Goal: Task Accomplishment & Management: Complete application form

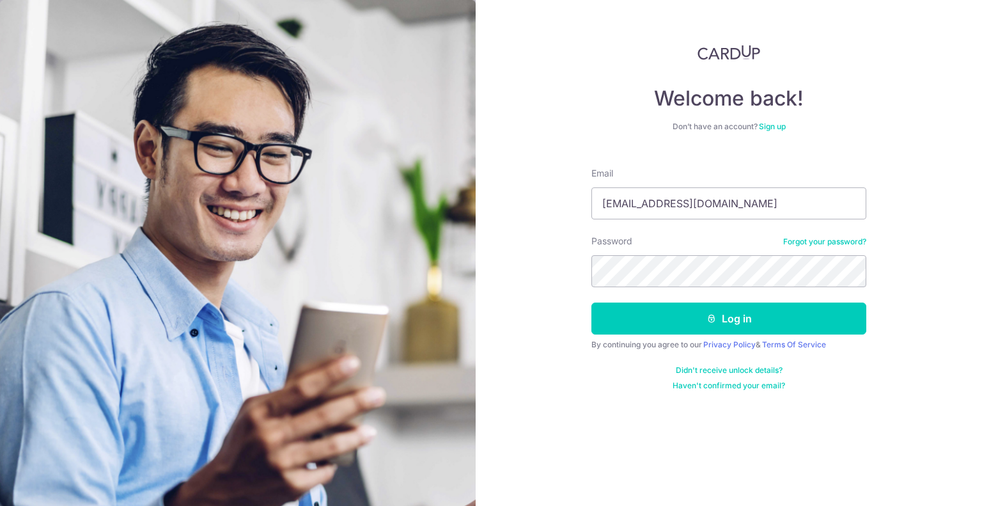
click at [711, 314] on icon "submit" at bounding box center [711, 318] width 10 height 10
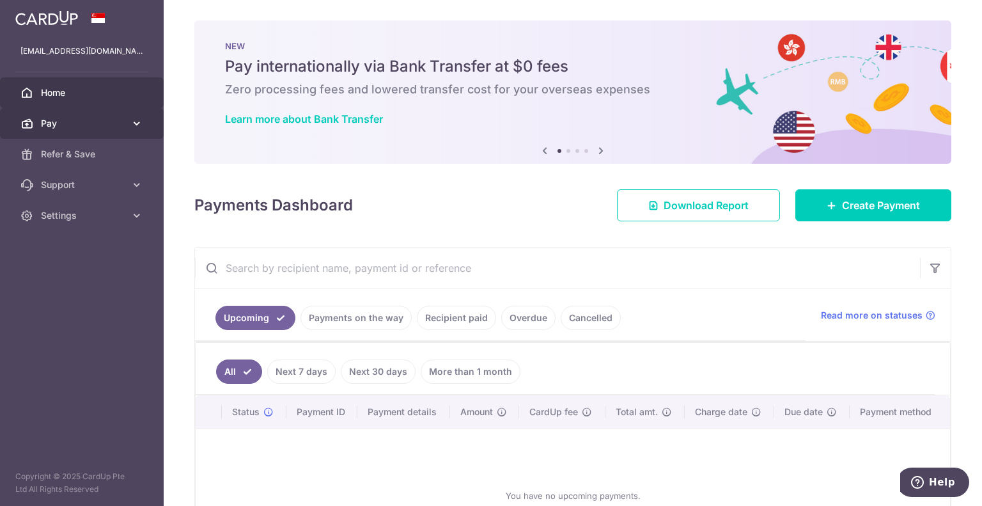
click at [117, 117] on span "Pay" at bounding box center [83, 123] width 84 height 13
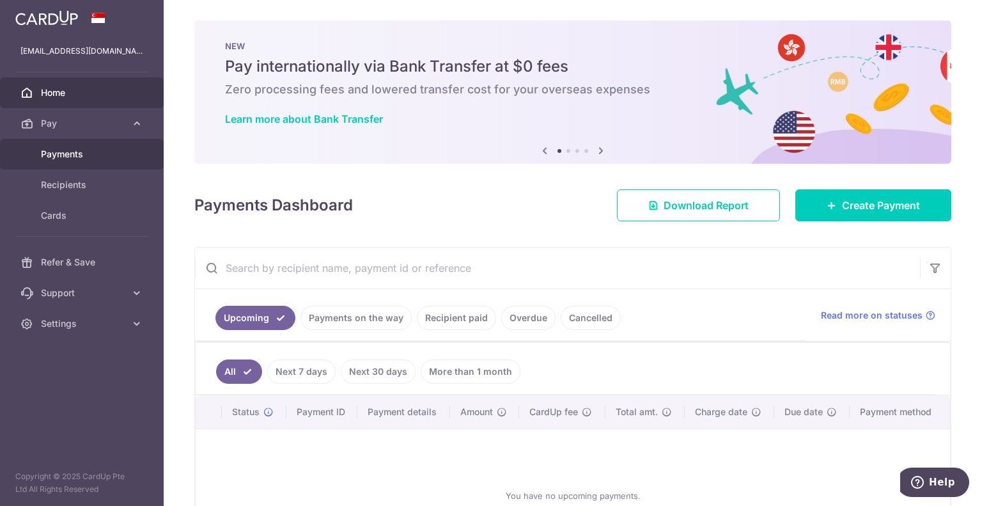
click at [108, 164] on link "Payments" at bounding box center [82, 154] width 164 height 31
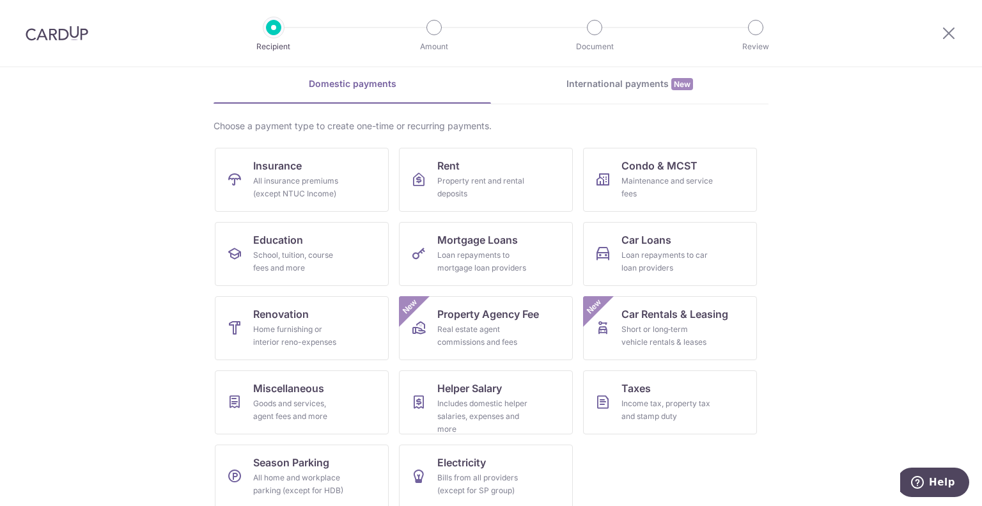
scroll to position [64, 0]
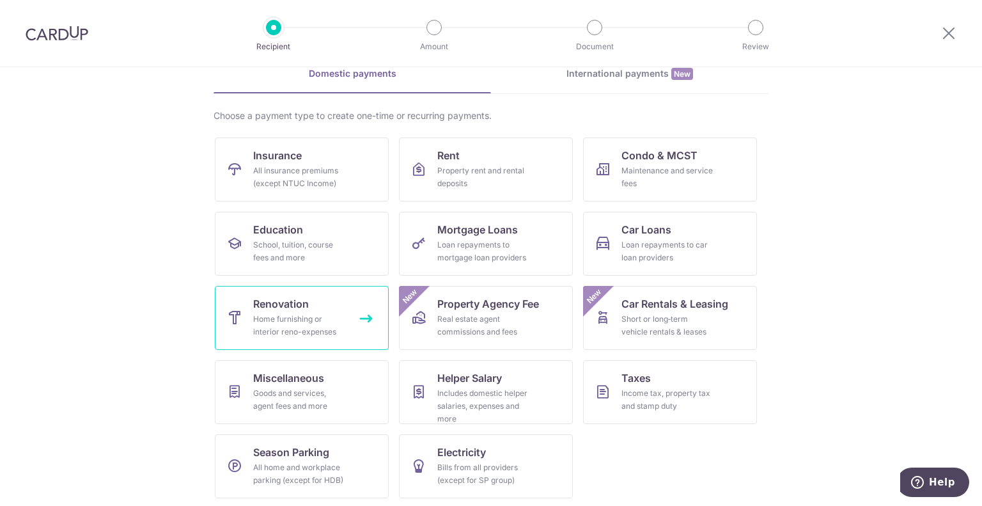
click at [302, 334] on div "Home furnishing or interior reno-expenses" at bounding box center [299, 326] width 92 height 26
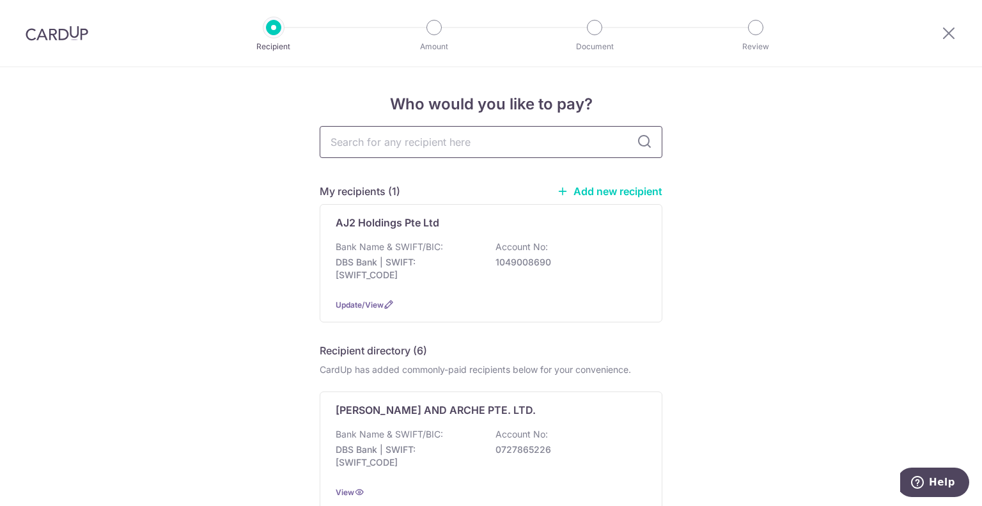
click at [534, 139] on input "text" at bounding box center [491, 142] width 343 height 32
type input "layers"
click at [643, 139] on icon at bounding box center [644, 141] width 15 height 15
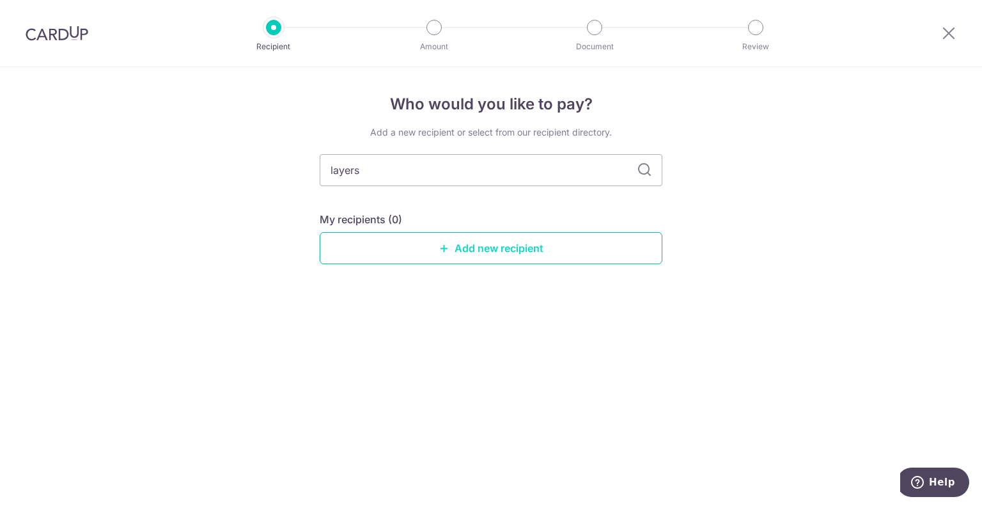
click at [486, 260] on link "Add new recipient" at bounding box center [491, 248] width 343 height 32
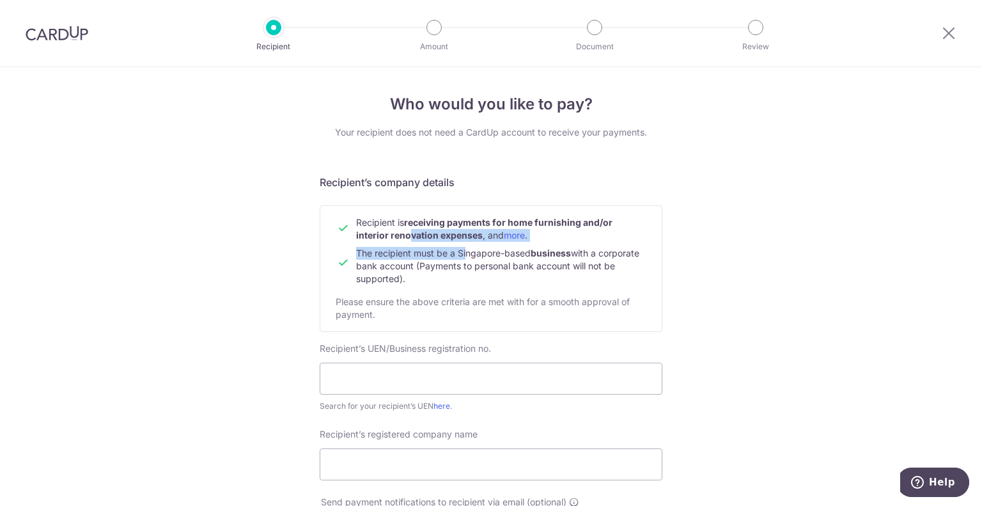
drag, startPoint x: 404, startPoint y: 231, endPoint x: 463, endPoint y: 258, distance: 65.0
click at [463, 258] on tbody "Recipient is receiving payments for home furnishing and/or interior renovation …" at bounding box center [491, 250] width 311 height 69
click at [463, 258] on span "The recipient must be a Singapore-based business with a corporate bank account …" at bounding box center [497, 265] width 283 height 36
drag, startPoint x: 491, startPoint y: 254, endPoint x: 504, endPoint y: 277, distance: 26.9
click at [504, 277] on td "The recipient must be a Singapore-based business with a corporate bank account …" at bounding box center [501, 263] width 290 height 43
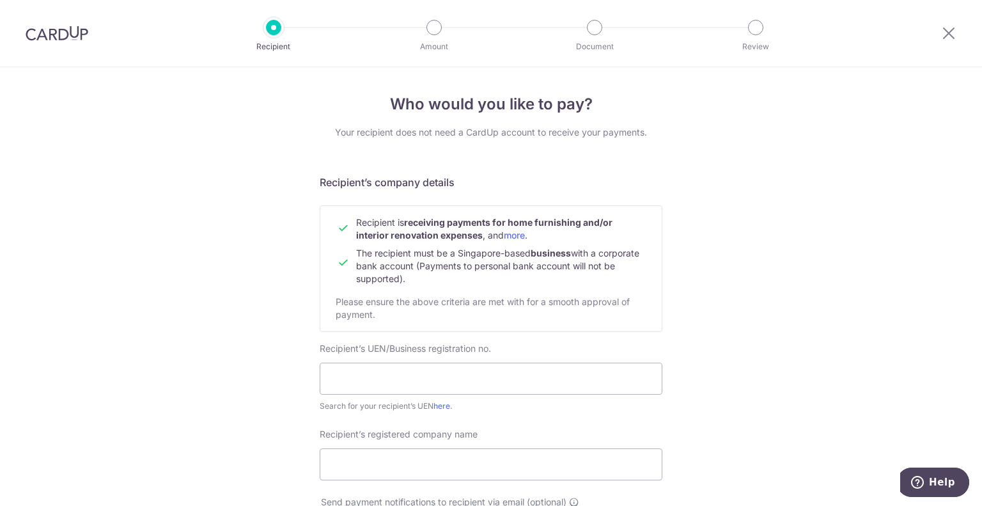
click at [504, 277] on td "The recipient must be a Singapore-based business with a corporate bank account …" at bounding box center [501, 263] width 290 height 43
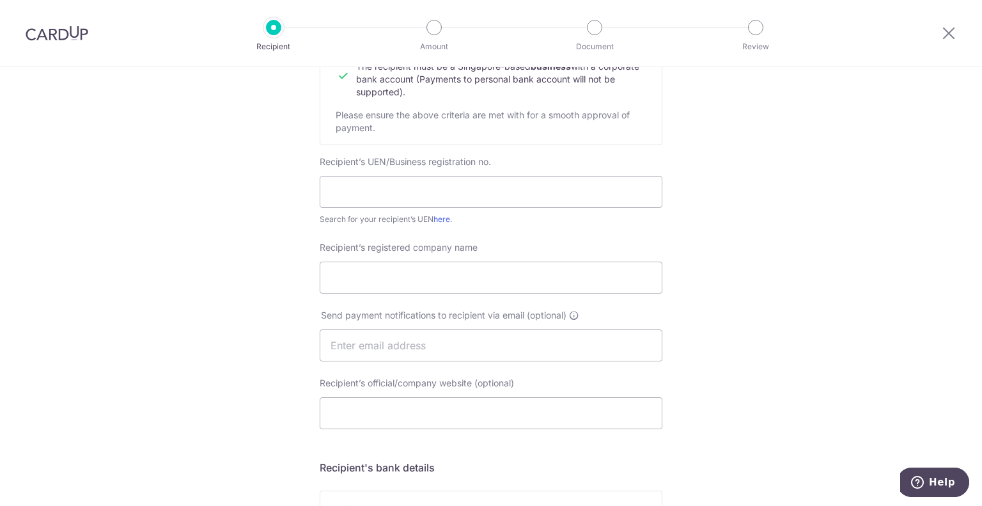
scroll to position [192, 0]
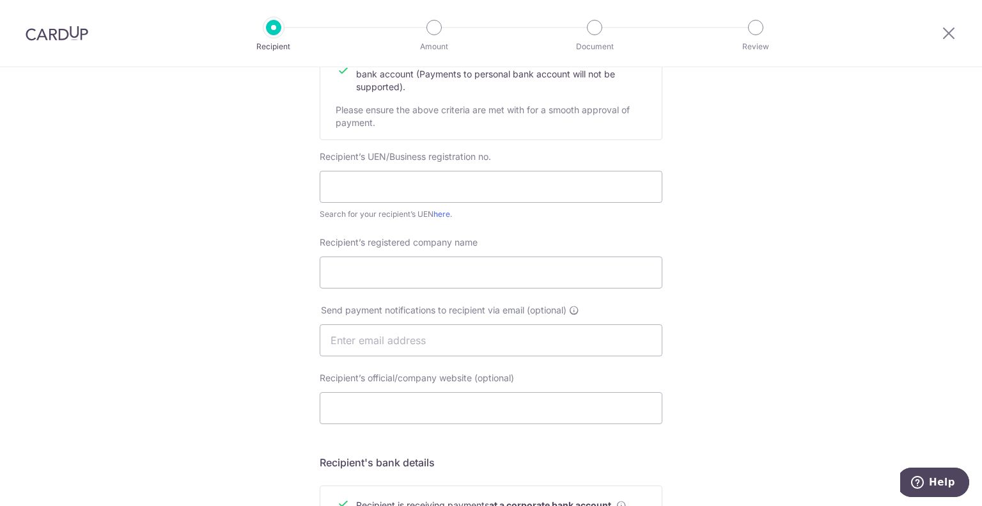
click at [813, 314] on div "Who would you like to pay? Your recipient does not need a CardUp account to rec…" at bounding box center [491, 355] width 982 height 961
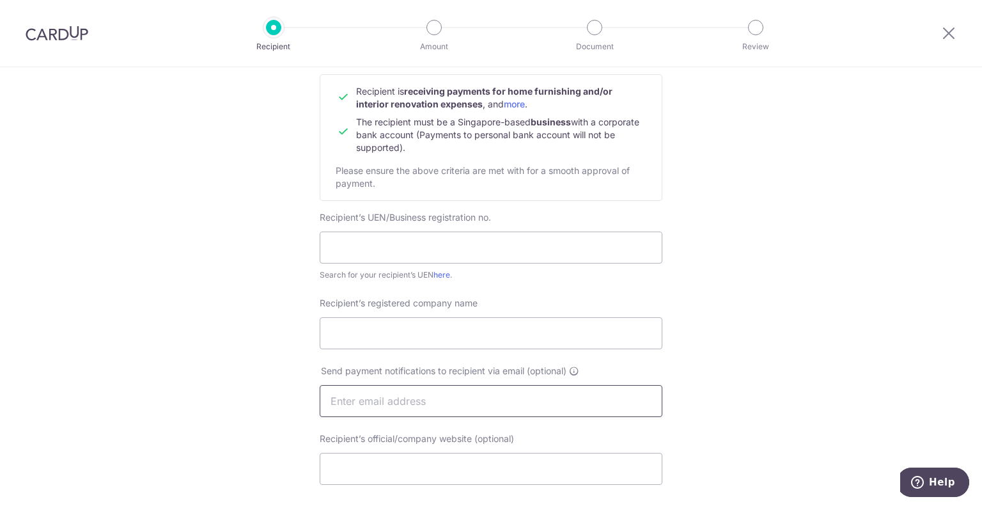
scroll to position [128, 0]
click at [447, 309] on span "Recipient’s registered company name" at bounding box center [399, 305] width 158 height 11
click at [447, 320] on input "Recipient’s registered company name" at bounding box center [491, 336] width 343 height 32
click at [816, 390] on div "Who would you like to pay? Your recipient does not need a CardUp account to rec…" at bounding box center [491, 419] width 982 height 961
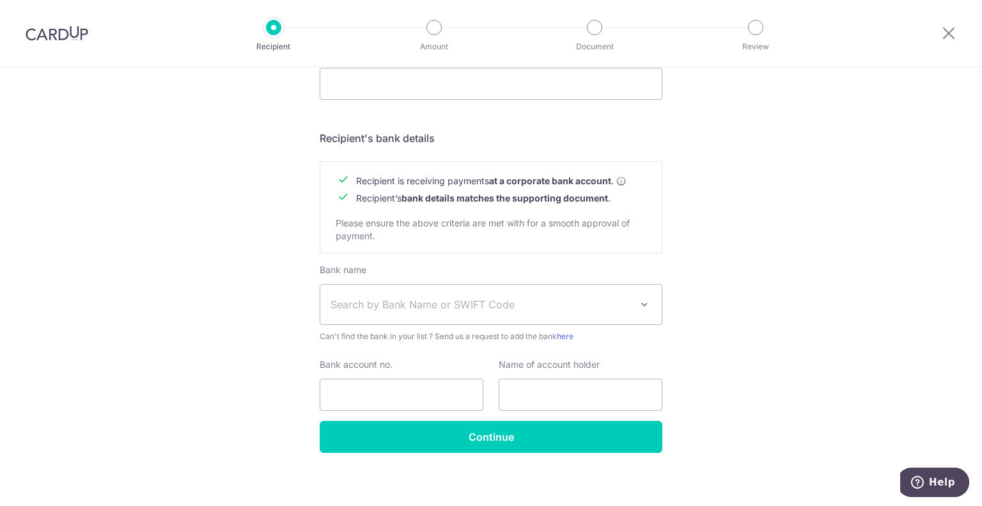
scroll to position [522, 0]
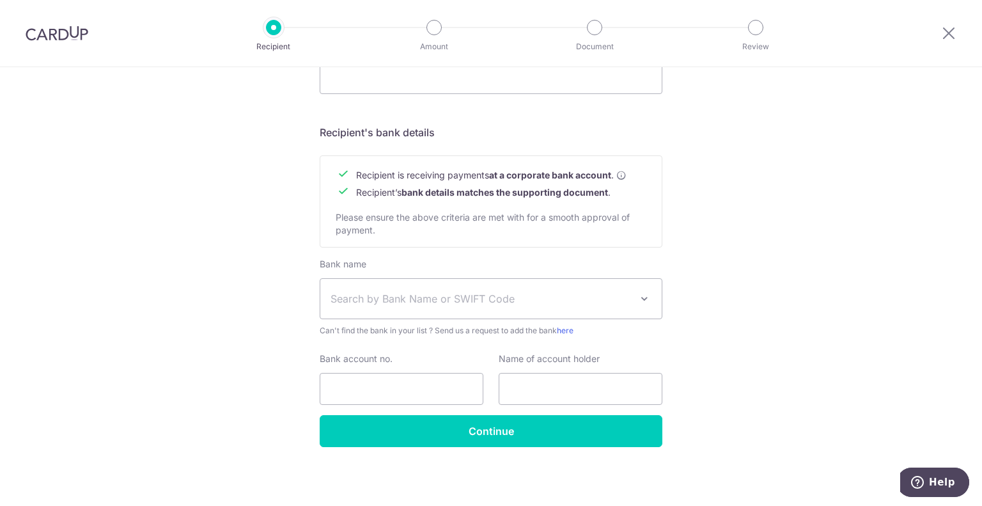
click at [203, 347] on div "Who would you like to pay? Your recipient does not need a CardUp account to rec…" at bounding box center [491, 26] width 982 height 961
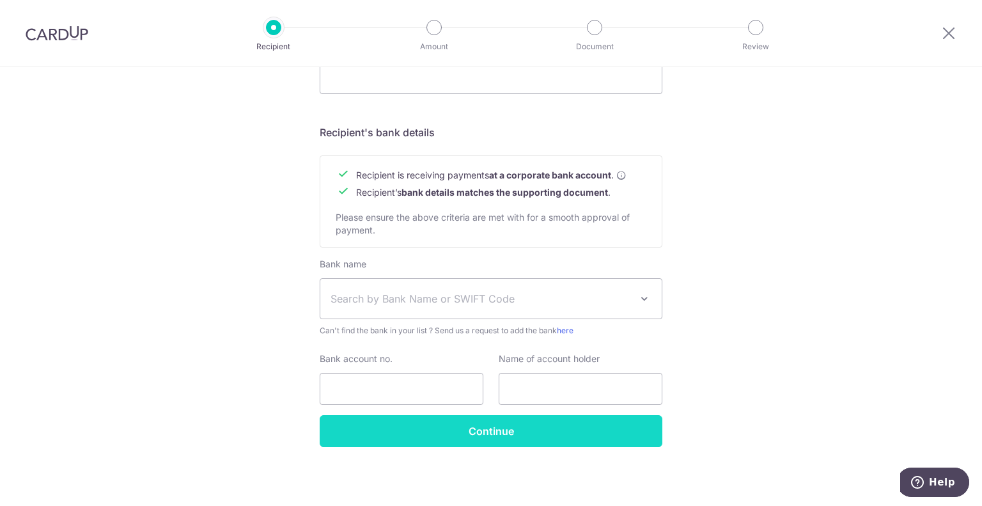
drag, startPoint x: 213, startPoint y: 402, endPoint x: 465, endPoint y: 422, distance: 252.7
click at [213, 401] on div "Who would you like to pay? Your recipient does not need a CardUp account to rec…" at bounding box center [491, 26] width 982 height 961
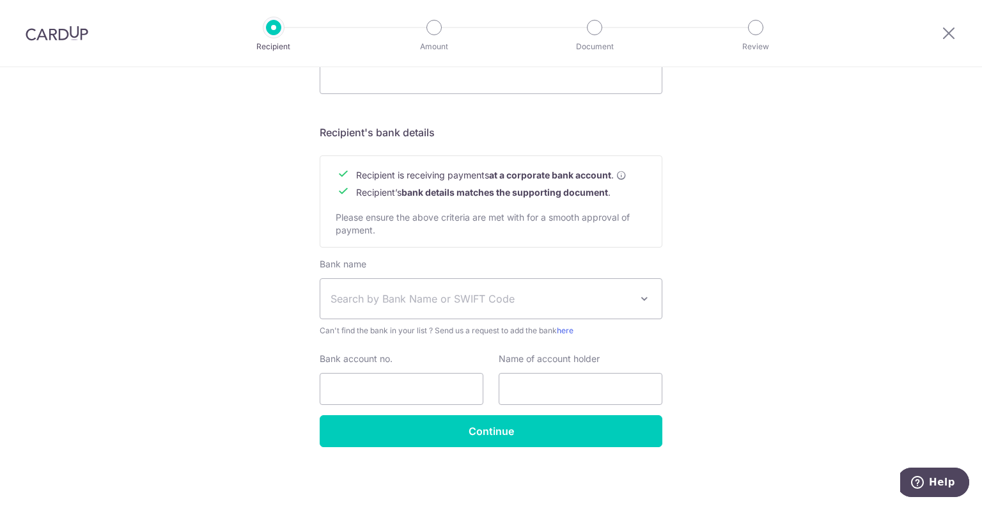
drag, startPoint x: 199, startPoint y: 268, endPoint x: 208, endPoint y: 272, distance: 10.6
click at [199, 268] on div "Who would you like to pay? Your recipient does not need a CardUp account to rec…" at bounding box center [491, 26] width 982 height 961
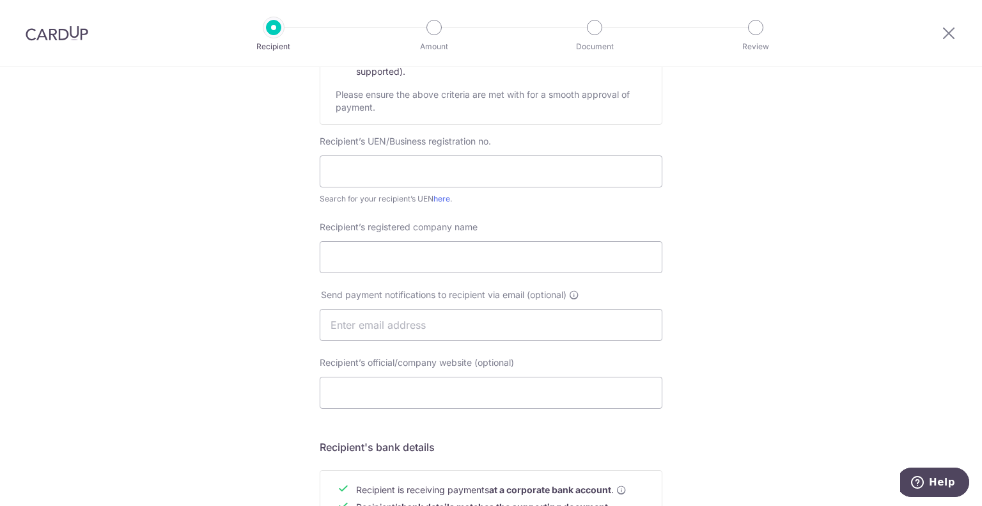
scroll to position [10, 0]
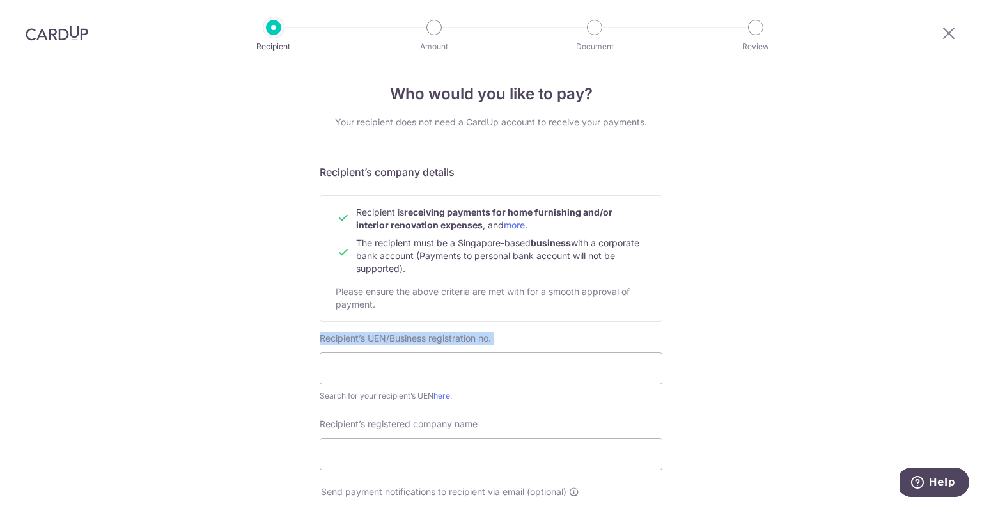
drag, startPoint x: 497, startPoint y: 334, endPoint x: 308, endPoint y: 341, distance: 189.3
click at [312, 341] on div "Recipient’s UEN/Business registration no. Search for your recipient’s UEN here ." at bounding box center [491, 367] width 358 height 70
copy label "Recipient’s UEN/Business registration no."
click at [376, 419] on span "Recipient’s registered company name" at bounding box center [399, 423] width 158 height 11
click at [376, 438] on input "Recipient’s registered company name" at bounding box center [491, 454] width 343 height 32
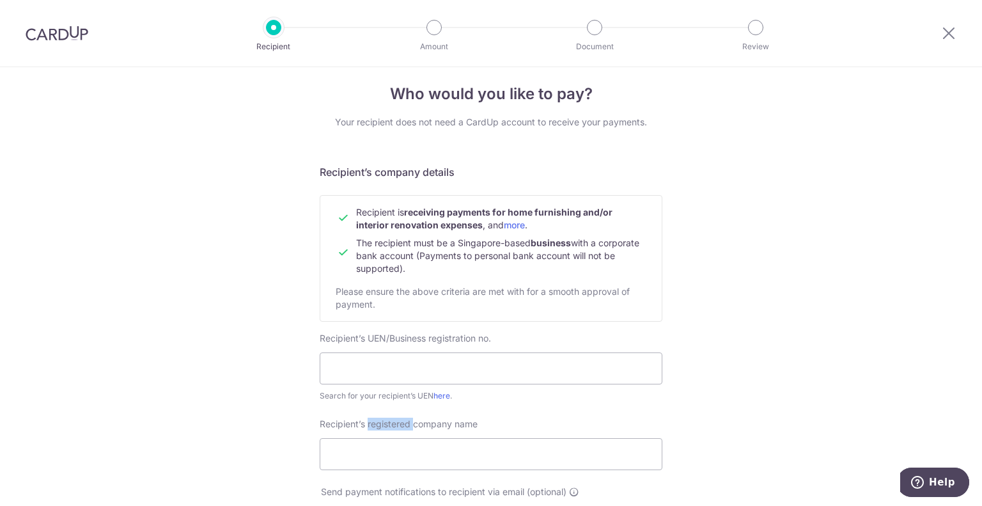
click at [376, 419] on span "Recipient’s registered company name" at bounding box center [399, 423] width 158 height 11
click at [376, 438] on input "Recipient’s registered company name" at bounding box center [491, 454] width 343 height 32
click at [376, 419] on span "Recipient’s registered company name" at bounding box center [399, 423] width 158 height 11
click at [376, 438] on input "Recipient’s registered company name" at bounding box center [491, 454] width 343 height 32
copy label "Recipient’s registered company name"
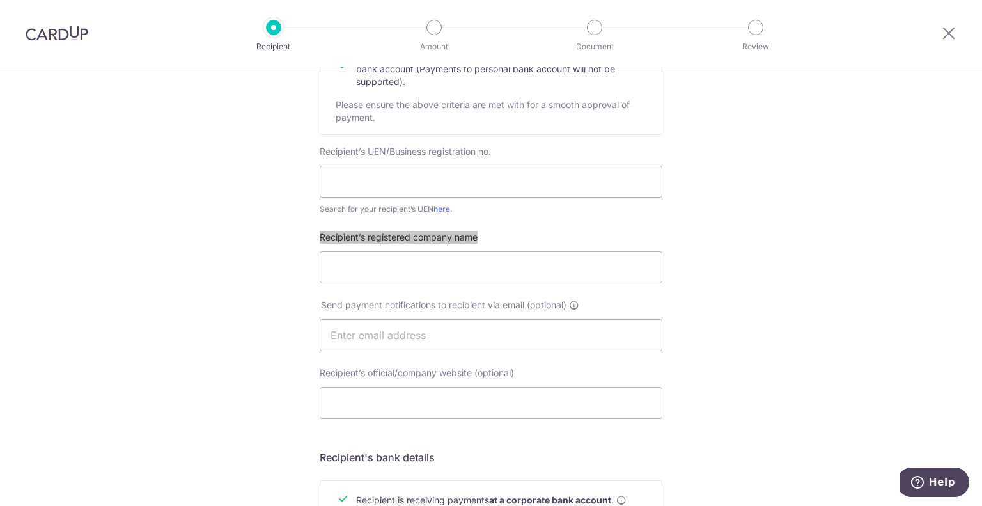
scroll to position [202, 0]
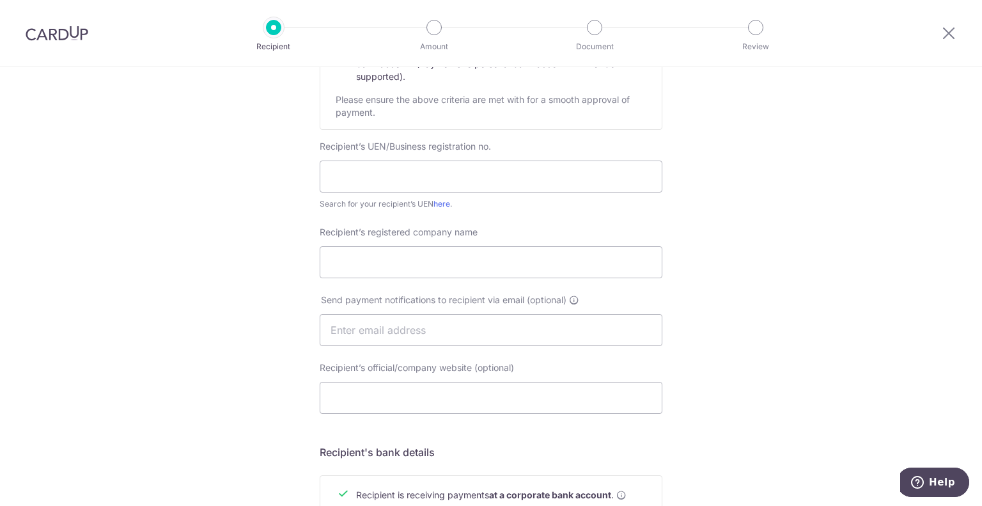
click at [424, 298] on span "Send payment notifications to recipient via email (optional)" at bounding box center [443, 299] width 245 height 13
copy label "Send payment notifications to recipient via email (optional)"
click at [364, 372] on label "Recipient’s official/company website (optional)" at bounding box center [417, 367] width 194 height 13
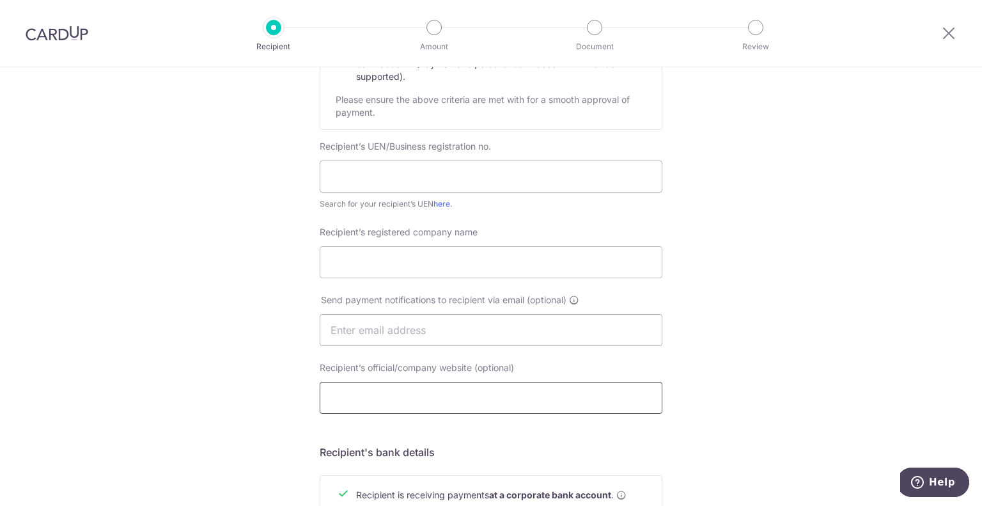
click at [364, 382] on input "Recipient’s official/company website (optional)" at bounding box center [491, 398] width 343 height 32
click at [364, 372] on label "Recipient’s official/company website (optional)" at bounding box center [417, 367] width 194 height 13
click at [364, 382] on input "Recipient’s official/company website (optional)" at bounding box center [491, 398] width 343 height 32
click at [364, 372] on label "Recipient’s official/company website (optional)" at bounding box center [417, 367] width 194 height 13
click at [364, 382] on input "Recipient’s official/company website (optional)" at bounding box center [491, 398] width 343 height 32
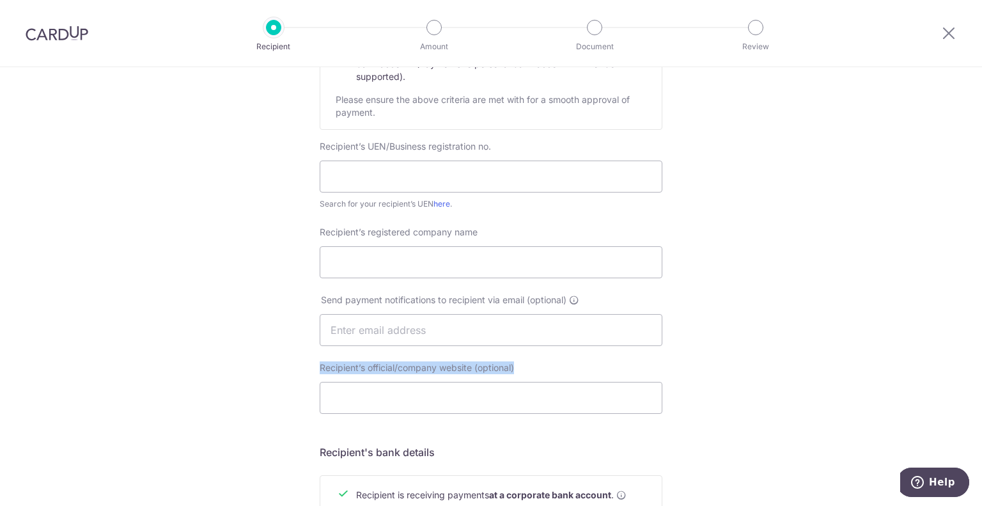
copy label "Recipient’s official/company website (optional)"
click at [245, 444] on div "Who would you like to pay? Your recipient does not need a CardUp account to rec…" at bounding box center [491, 345] width 982 height 961
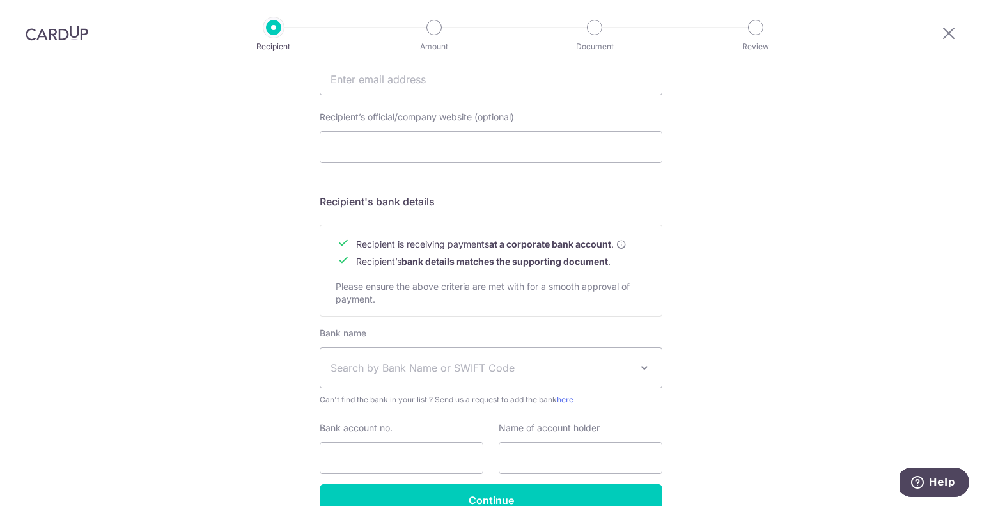
scroll to position [458, 0]
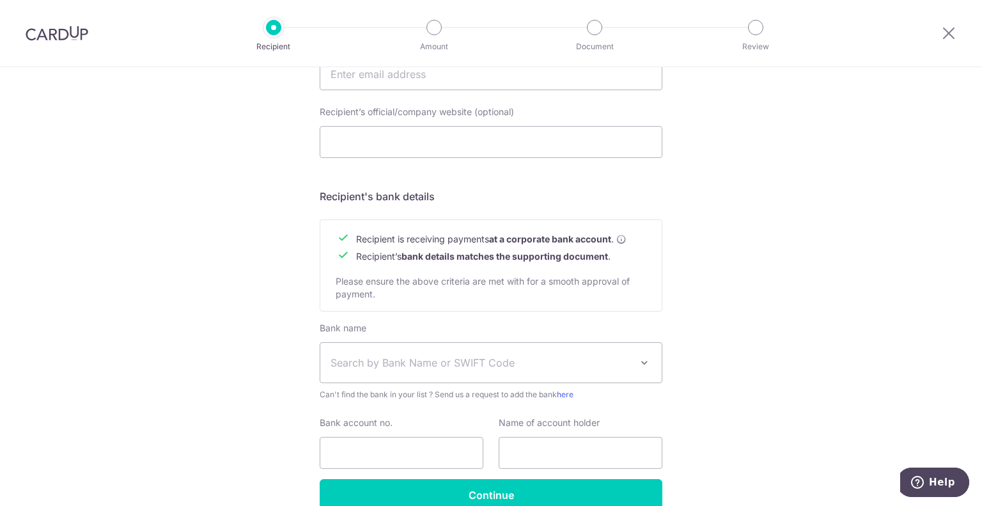
click at [330, 325] on label "Bank name" at bounding box center [343, 328] width 47 height 13
click at [320, 342] on select "Select Bank UBS AG ANEXT BANK PTE LTD Australia & New Zealand Banking Group BAN…" at bounding box center [320, 342] width 1 height 1
click at [330, 325] on label "Bank name" at bounding box center [343, 328] width 47 height 13
click at [320, 342] on select "Select Bank UBS AG ANEXT BANK PTE LTD Australia & New Zealand Banking Group BAN…" at bounding box center [320, 342] width 1 height 1
click at [330, 325] on label "Bank name" at bounding box center [343, 328] width 47 height 13
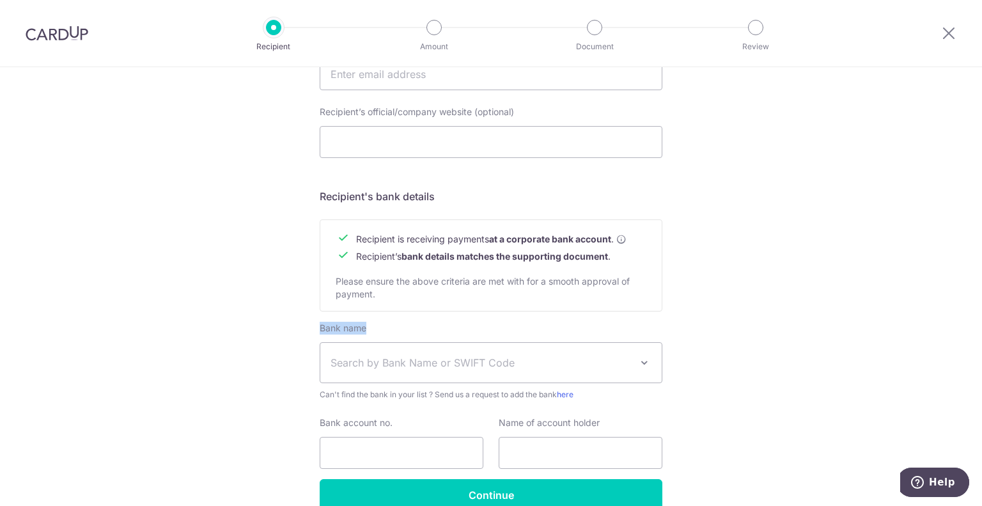
click at [320, 342] on select "Select Bank UBS AG ANEXT BANK PTE LTD Australia & New Zealand Banking Group BAN…" at bounding box center [320, 342] width 1 height 1
copy div "Bank name"
click at [373, 359] on span "Search by Bank Name or SWIFT Code" at bounding box center [480, 362] width 300 height 15
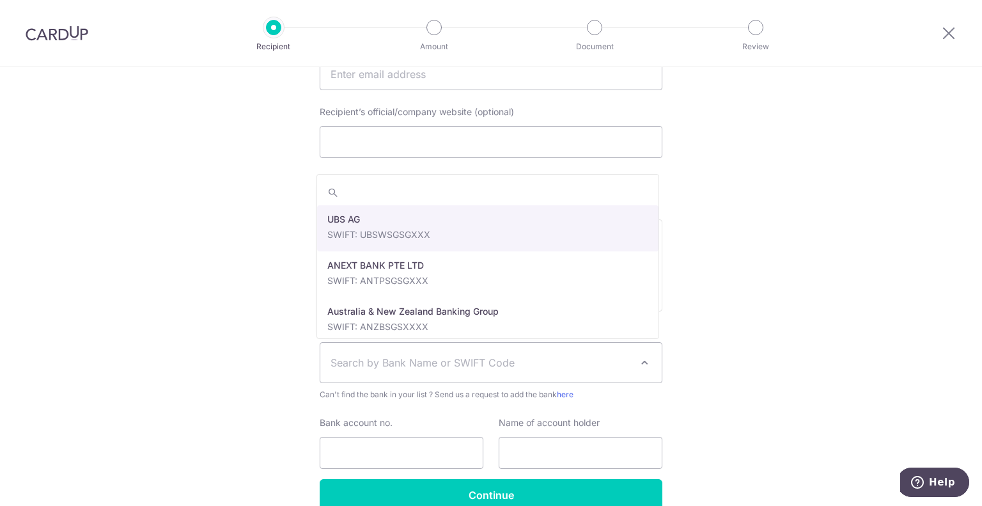
click at [236, 390] on div "Who would you like to pay? Your recipient does not need a CardUp account to rec…" at bounding box center [491, 89] width 982 height 961
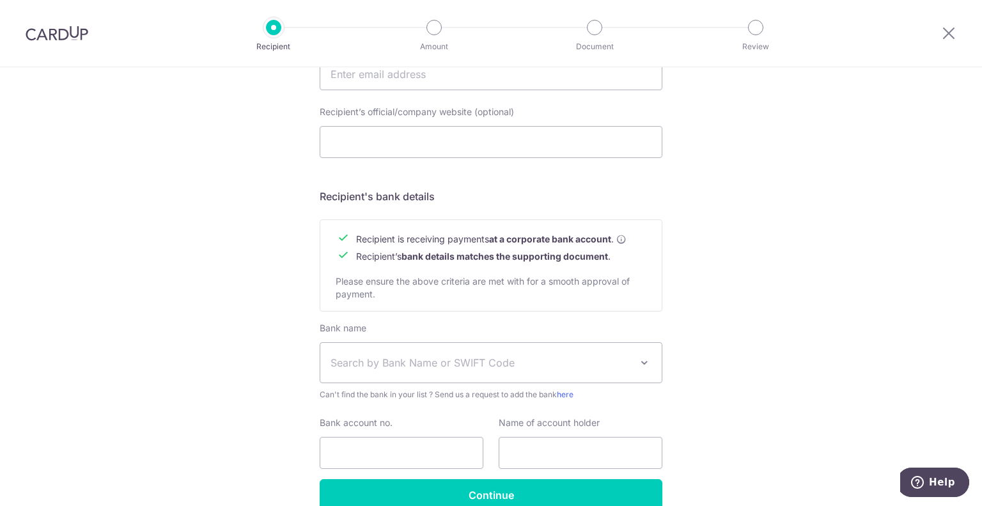
click at [371, 420] on label "Bank account no." at bounding box center [356, 422] width 73 height 13
click at [371, 437] on input "Bank account no." at bounding box center [402, 453] width 164 height 32
click at [371, 420] on label "Bank account no." at bounding box center [356, 422] width 73 height 13
click at [371, 437] on input "Bank account no." at bounding box center [402, 453] width 164 height 32
click at [371, 420] on label "Bank account no." at bounding box center [356, 422] width 73 height 13
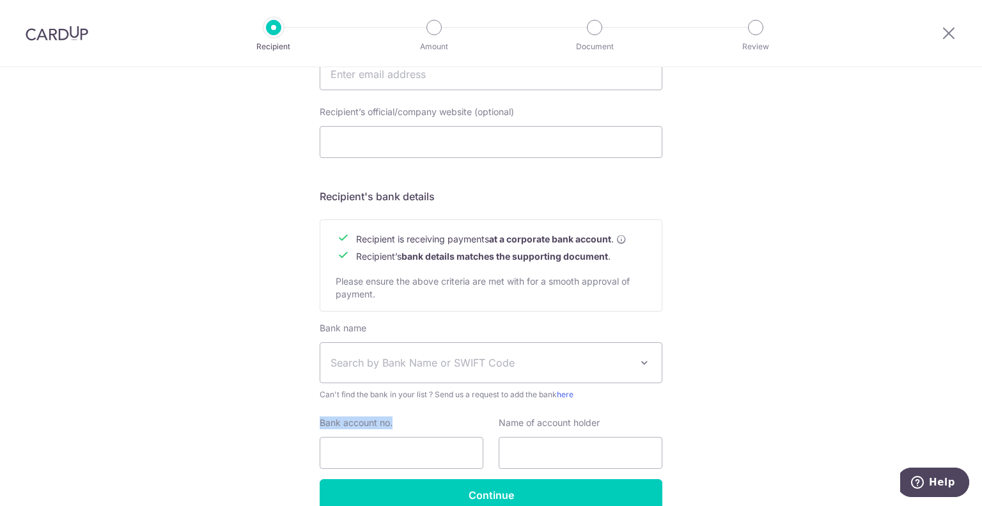
click at [371, 437] on input "Bank account no." at bounding box center [402, 453] width 164 height 32
copy label "Bank account no."
click at [446, 411] on div "Bank name Select Bank UBS AG ANEXT BANK PTE LTD Australia & New Zealand Banking…" at bounding box center [491, 400] width 343 height 157
click at [557, 418] on label "Name of account holder" at bounding box center [549, 422] width 101 height 13
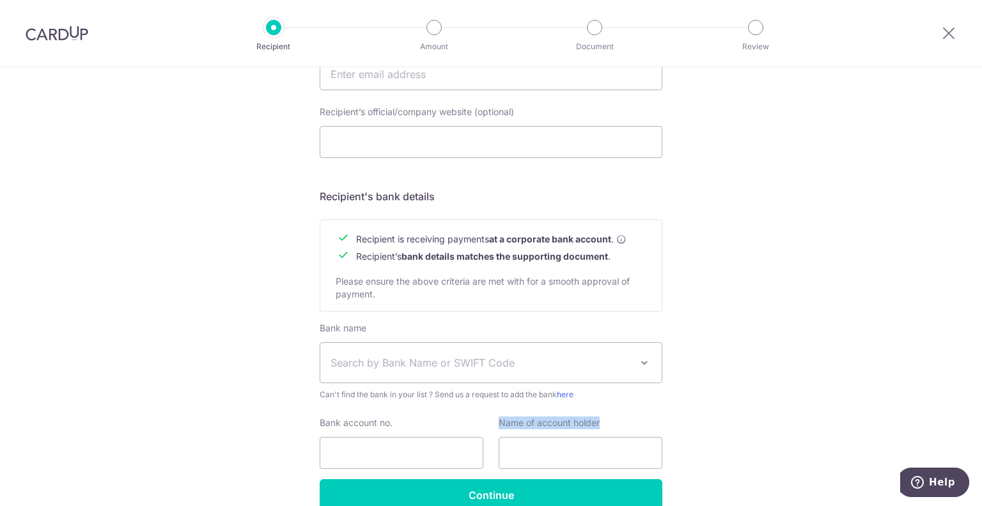
click at [557, 418] on label "Name of account holder" at bounding box center [549, 422] width 101 height 13
copy label "Name of account holder"
click at [901, 335] on div "Who would you like to pay? Your recipient does not need a CardUp account to rec…" at bounding box center [491, 89] width 982 height 961
click at [713, 291] on div "Who would you like to pay? Your recipient does not need a CardUp account to rec…" at bounding box center [491, 89] width 982 height 961
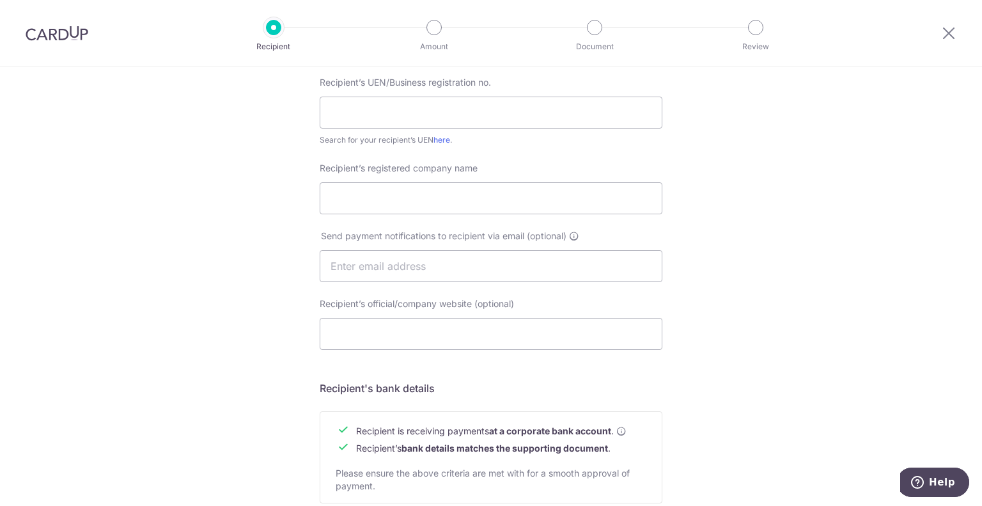
scroll to position [10, 0]
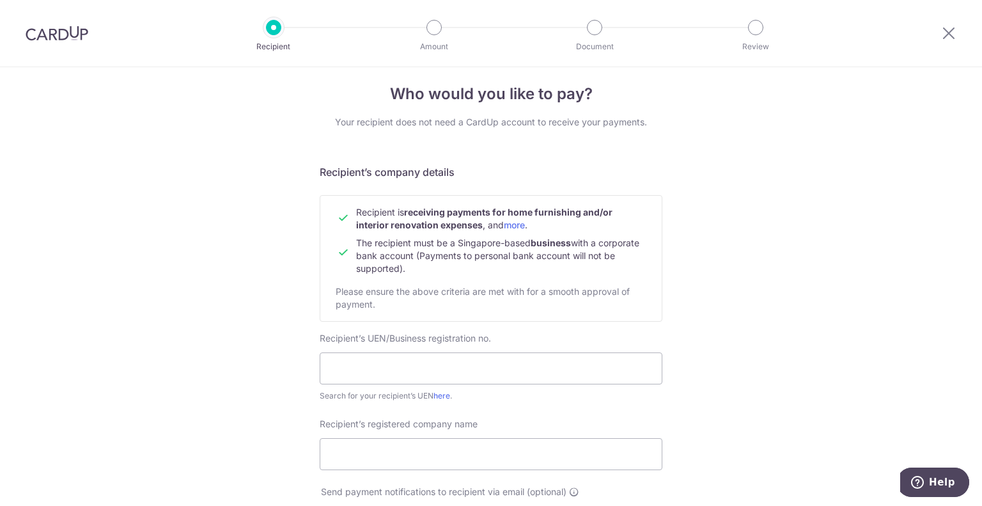
click at [51, 38] on img at bounding box center [57, 33] width 63 height 15
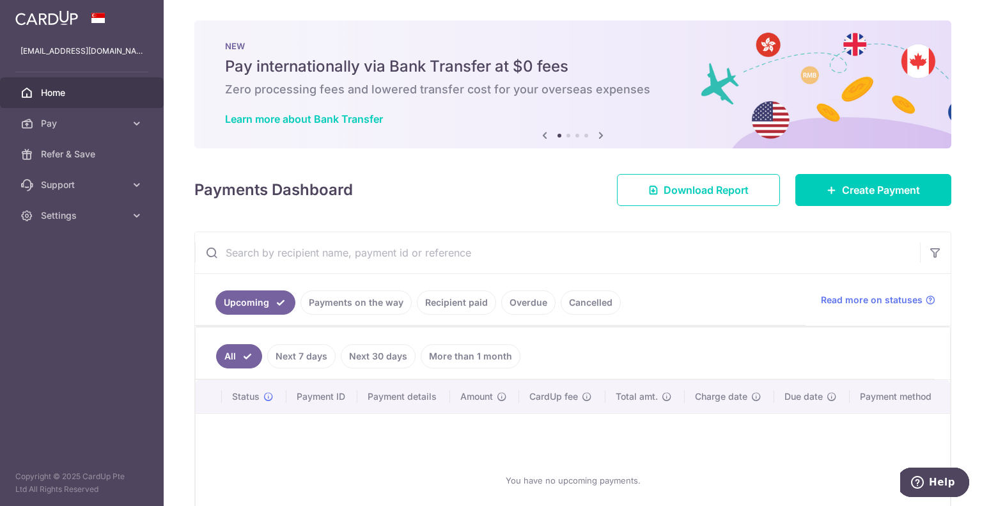
click at [313, 351] on link "Next 7 days" at bounding box center [301, 356] width 68 height 24
click at [442, 311] on link "Recipient paid" at bounding box center [456, 302] width 79 height 24
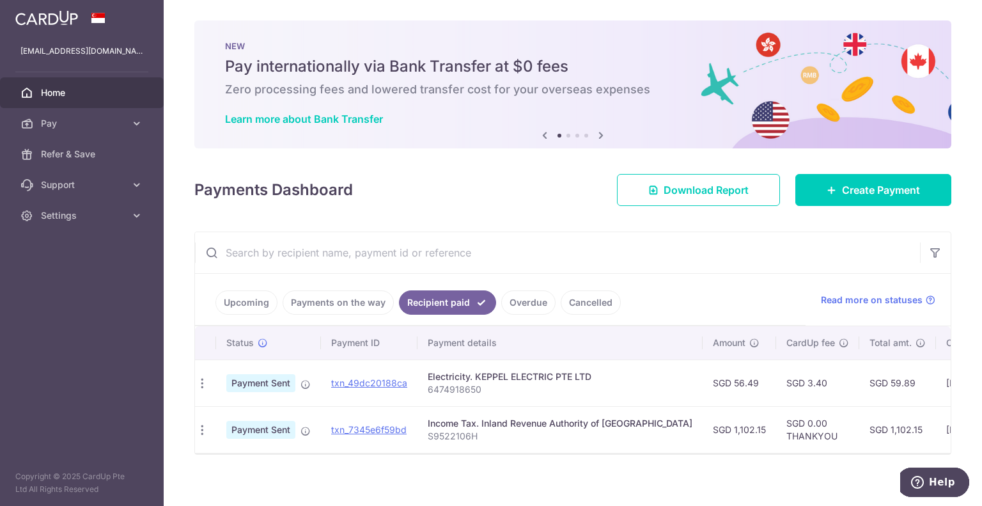
scroll to position [0, 11]
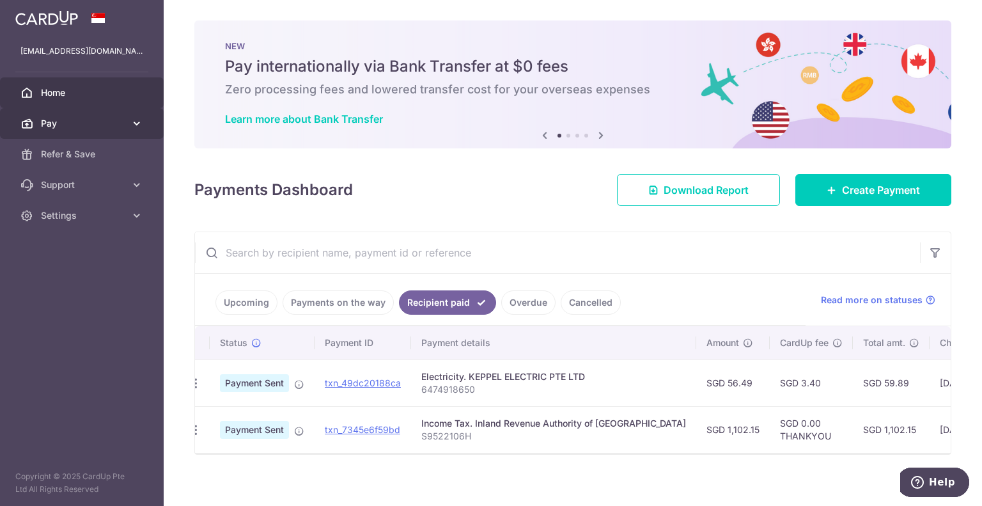
click at [125, 125] on link "Pay" at bounding box center [82, 123] width 164 height 31
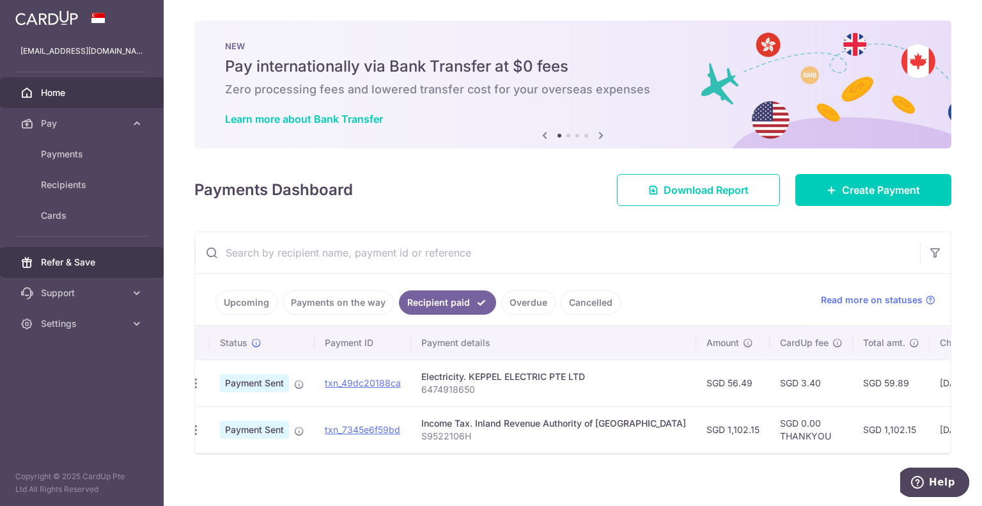
click at [116, 256] on span "Refer & Save" at bounding box center [83, 262] width 84 height 13
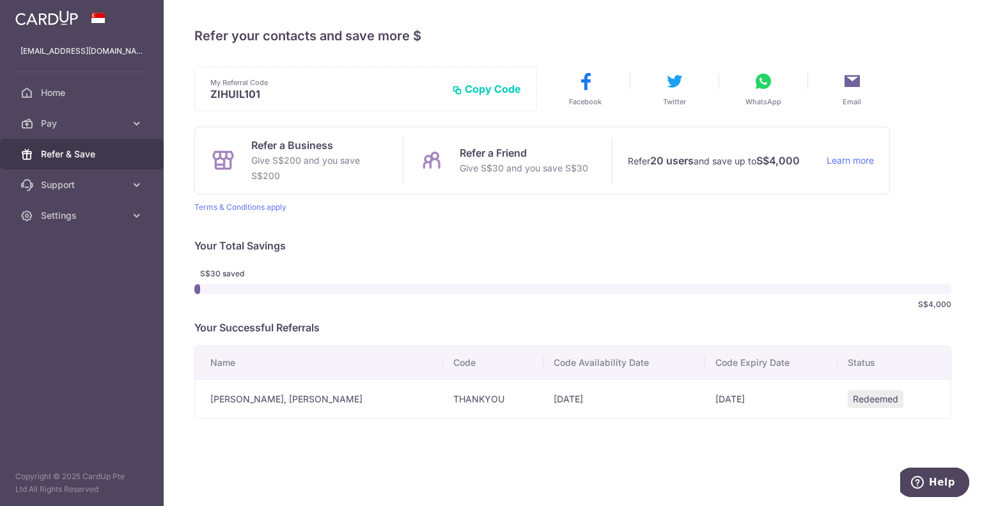
click at [217, 279] on div "S$30 saved S$4,000" at bounding box center [572, 288] width 757 height 51
click at [67, 81] on link "Home" at bounding box center [82, 92] width 164 height 31
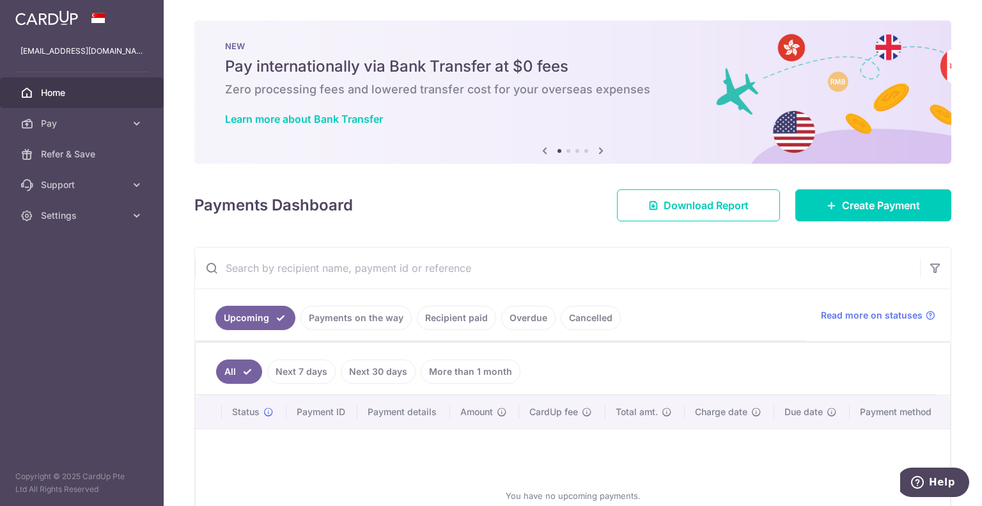
click at [456, 220] on div "Payments Dashboard Download Report Create Payment" at bounding box center [572, 202] width 757 height 37
click at [128, 122] on link "Pay" at bounding box center [82, 123] width 164 height 31
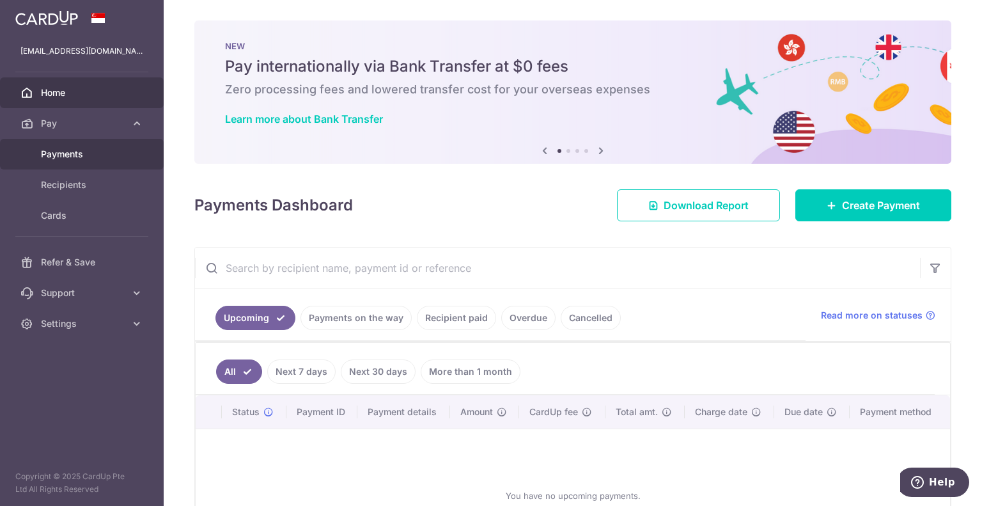
click at [135, 148] on link "Payments" at bounding box center [82, 154] width 164 height 31
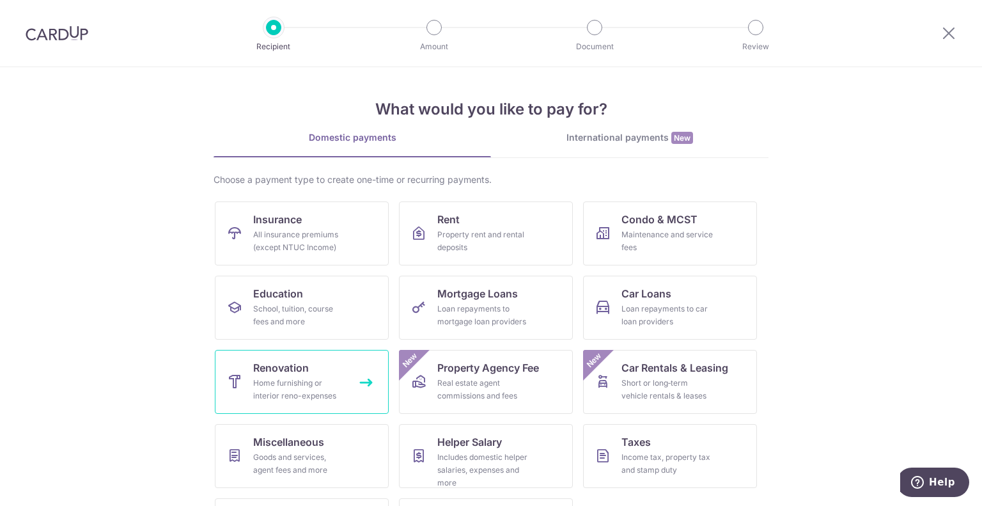
click at [328, 375] on link "Renovation Home furnishing or interior reno-expenses" at bounding box center [302, 382] width 174 height 64
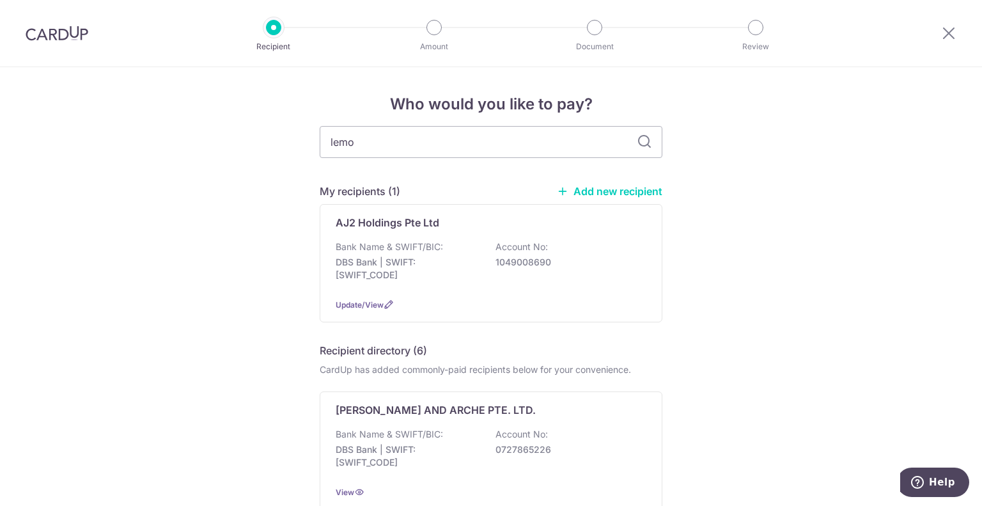
type input "lemon"
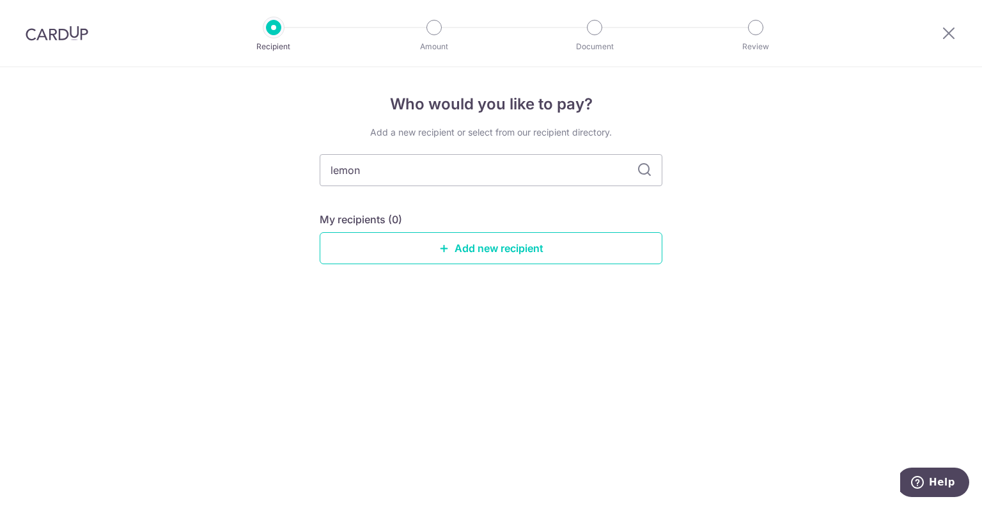
click at [648, 143] on div "Add a new recipient or select from our recipient directory. lemon My recipients…" at bounding box center [491, 205] width 343 height 159
click at [497, 156] on input "lemon" at bounding box center [491, 170] width 343 height 32
click at [497, 155] on input "lemon" at bounding box center [491, 170] width 343 height 32
click at [694, 175] on div "Who would you like to pay? Add a new recipient or select from our recipient dir…" at bounding box center [491, 286] width 982 height 438
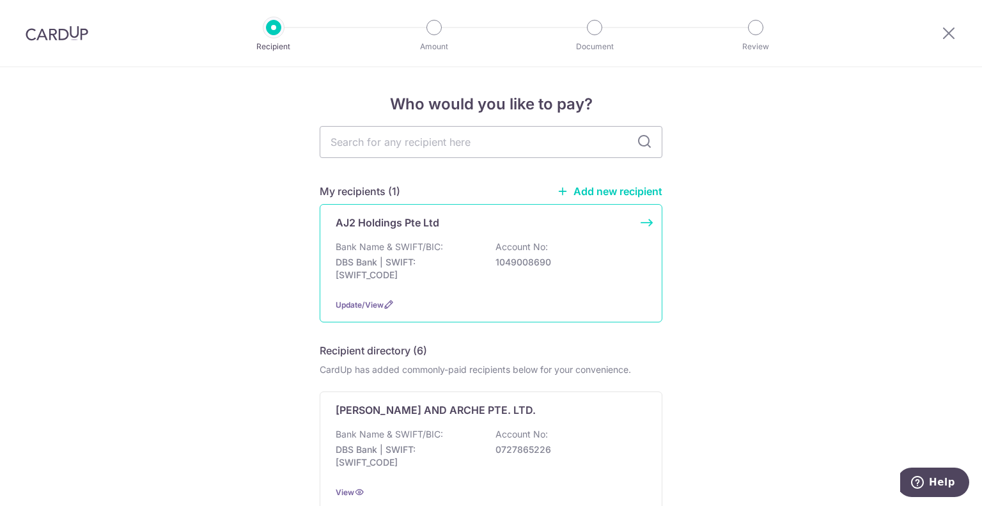
click at [478, 288] on div "AJ2 Holdings Pte Ltd Bank Name & SWIFT/BIC: DBS Bank | SWIFT: DBSSSGSGXXX Accou…" at bounding box center [491, 263] width 343 height 118
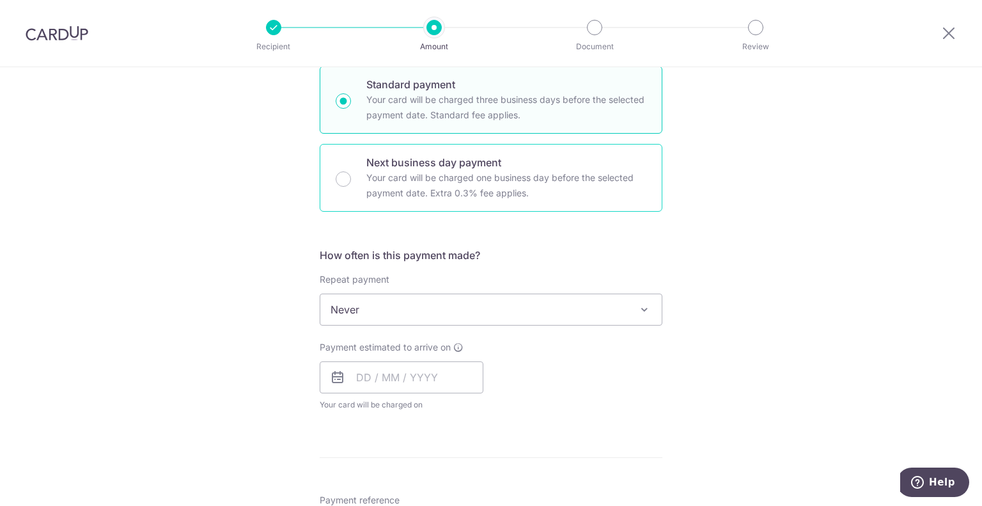
scroll to position [320, 0]
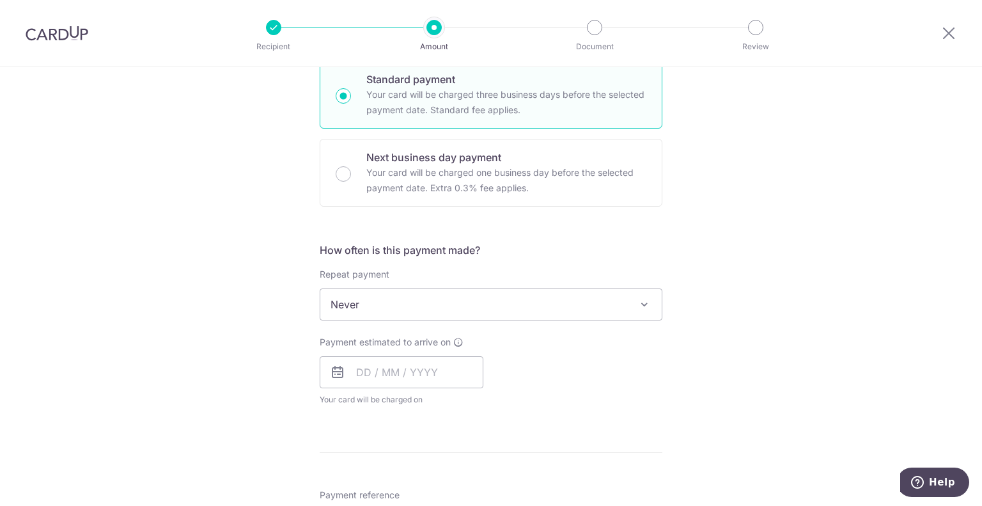
click at [629, 324] on div "How often is this payment made? Repeat payment Never Every week Every month Eve…" at bounding box center [491, 329] width 343 height 174
click at [630, 311] on span "Never" at bounding box center [490, 304] width 341 height 31
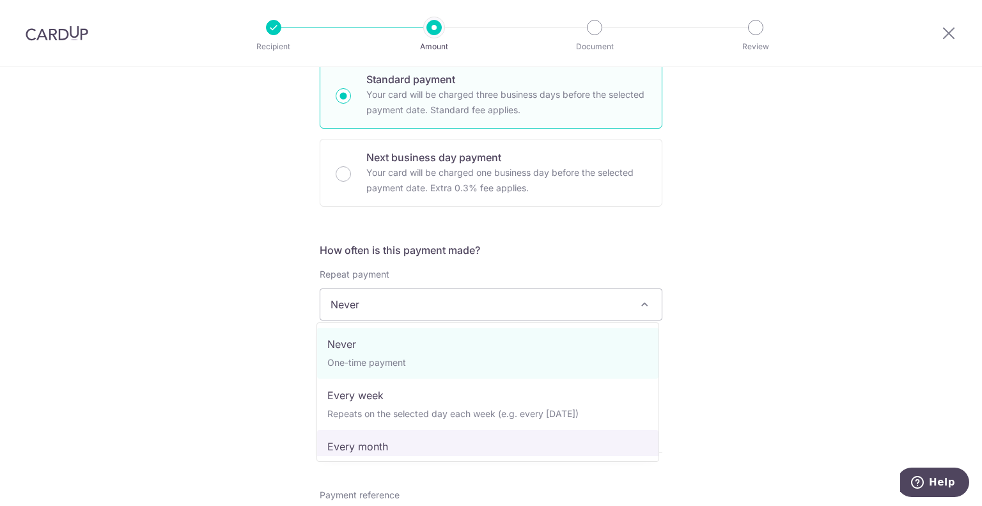
scroll to position [0, 0]
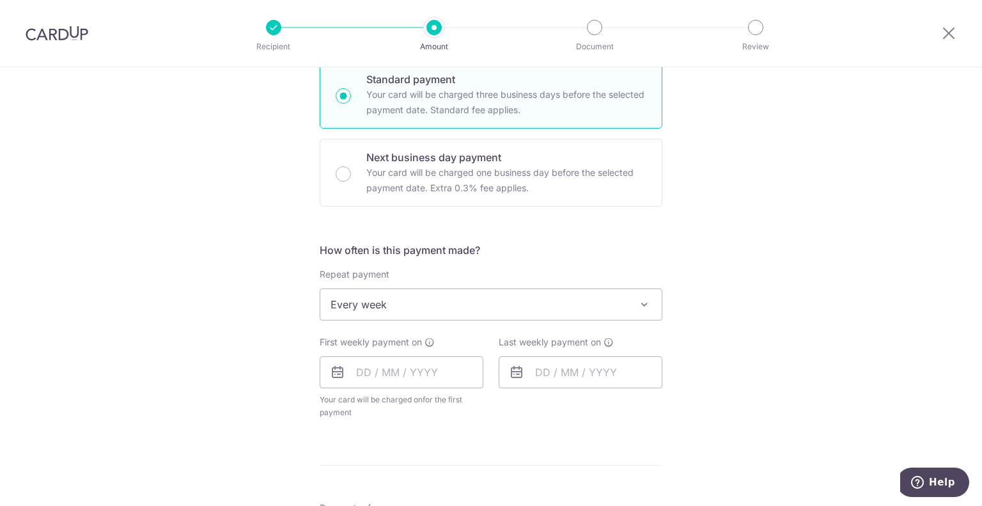
click at [732, 360] on div "Tell us more about your payment Enter payment amount SGD Select Card Select opt…" at bounding box center [491, 375] width 982 height 1255
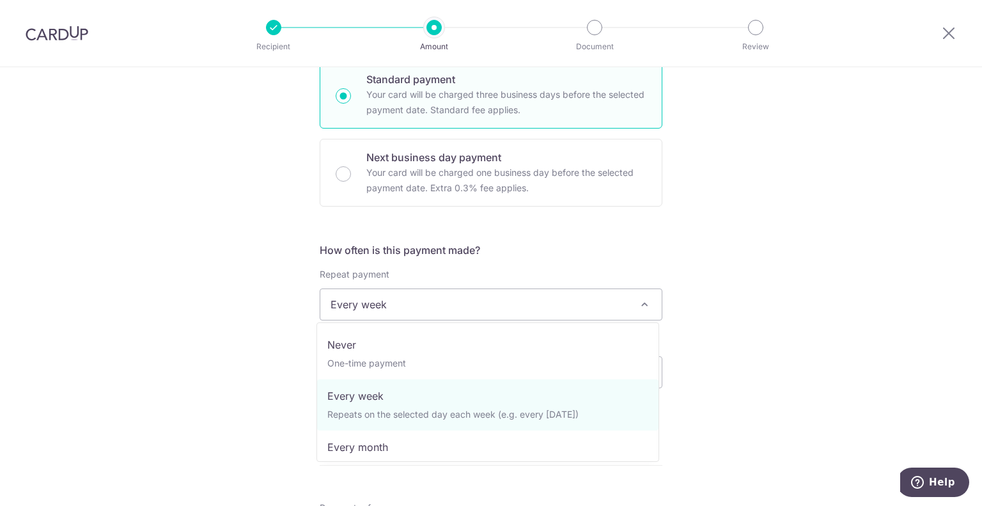
click at [600, 313] on span "Every week" at bounding box center [490, 304] width 341 height 31
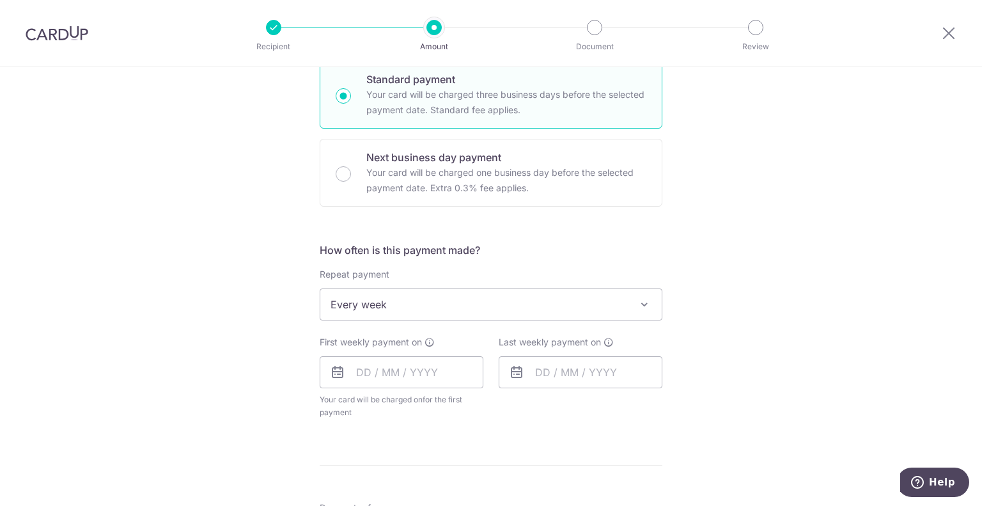
click at [594, 327] on div "How often is this payment made? Repeat payment Never Every week Every month Eve…" at bounding box center [491, 335] width 343 height 187
click at [598, 311] on span "Every week" at bounding box center [490, 304] width 341 height 31
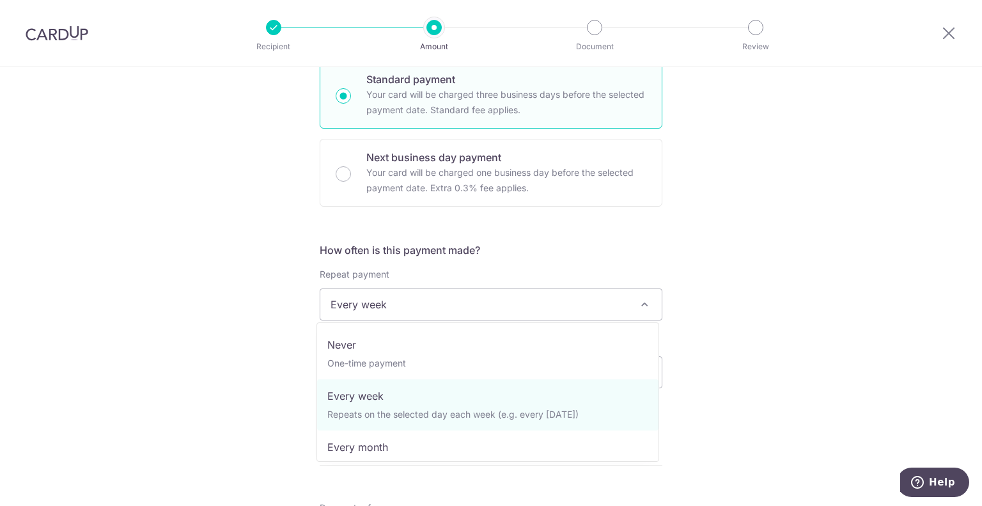
click at [598, 311] on span "Every week" at bounding box center [490, 304] width 341 height 31
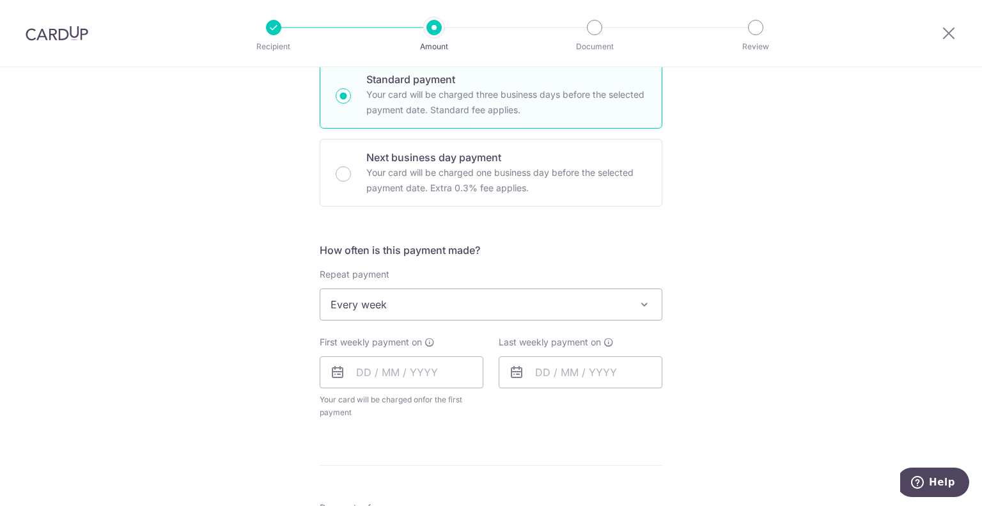
click at [734, 312] on div "Tell us more about your payment Enter payment amount SGD Select Card Select opt…" at bounding box center [491, 375] width 982 height 1255
click at [529, 311] on span "Every week" at bounding box center [490, 304] width 341 height 31
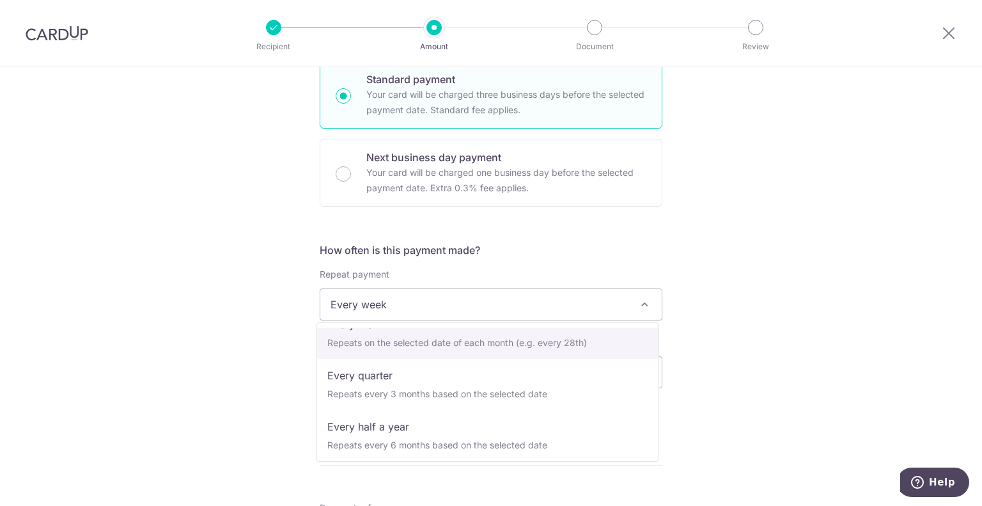
scroll to position [128, 0]
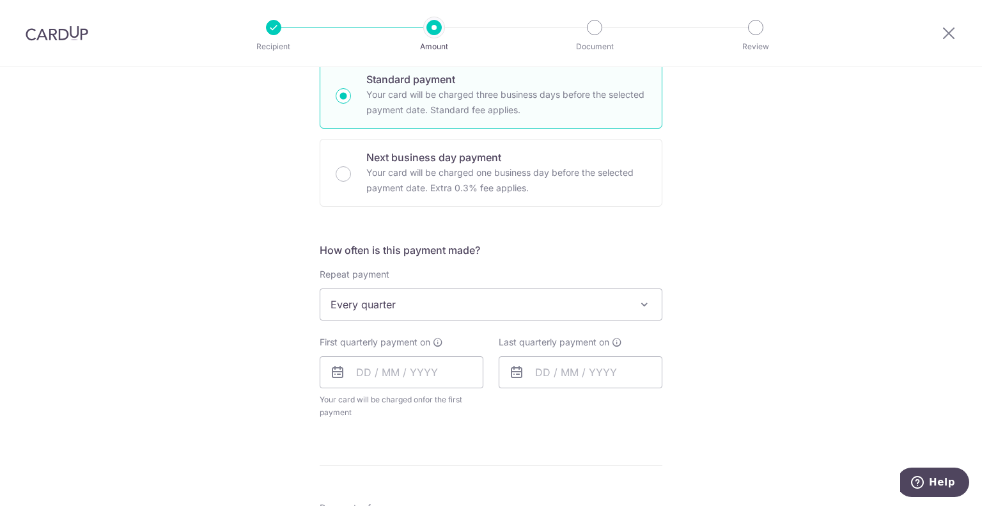
click at [589, 316] on span "Every quarter" at bounding box center [490, 304] width 341 height 31
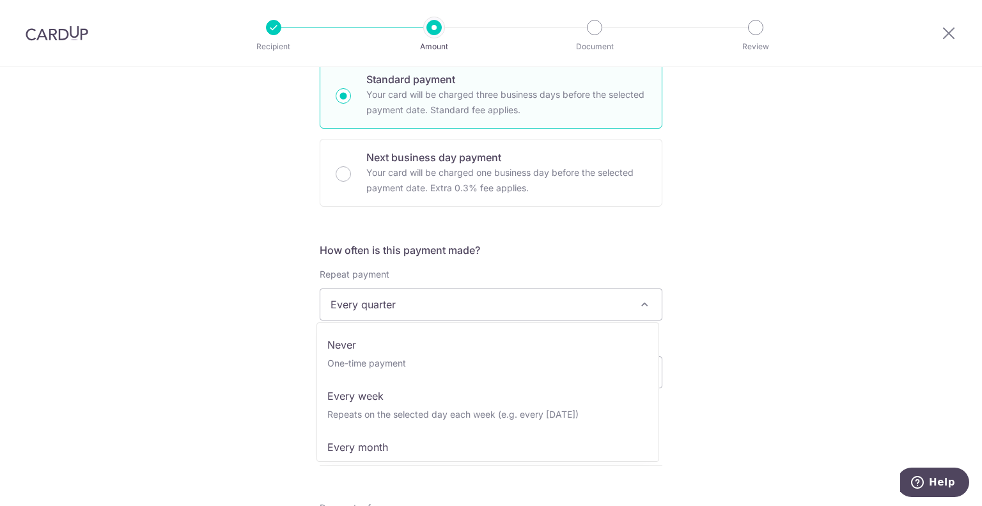
scroll to position [84, 0]
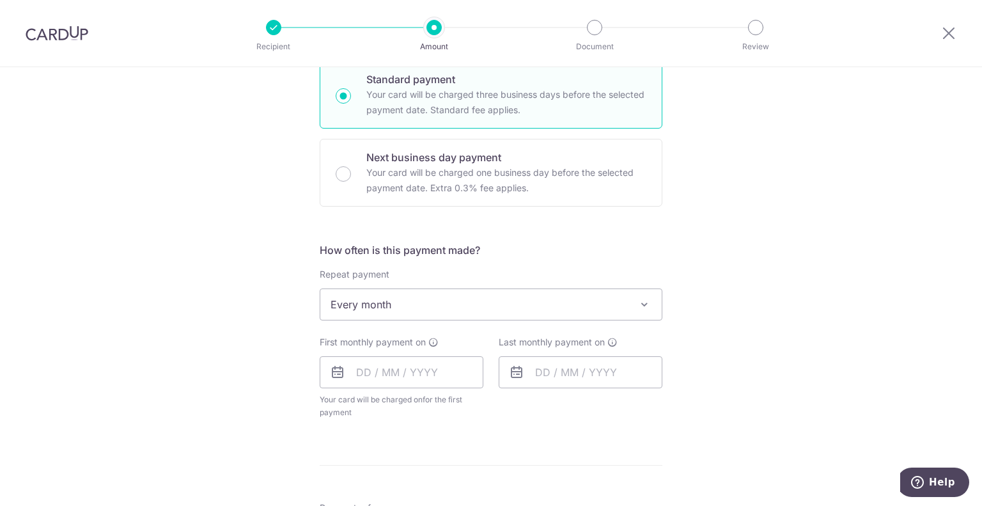
click at [569, 304] on span "Every month" at bounding box center [490, 304] width 341 height 31
click at [562, 304] on span "Never" at bounding box center [490, 304] width 341 height 31
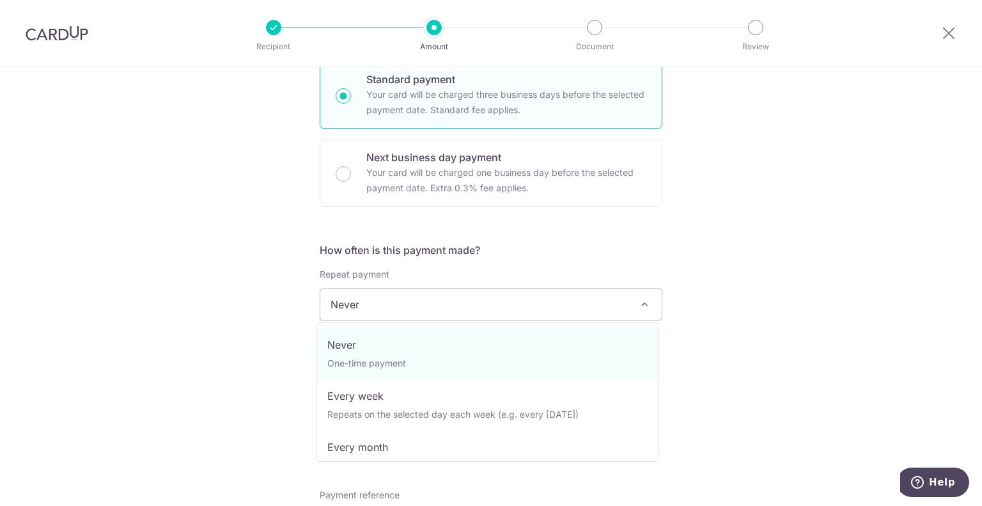
select select "2"
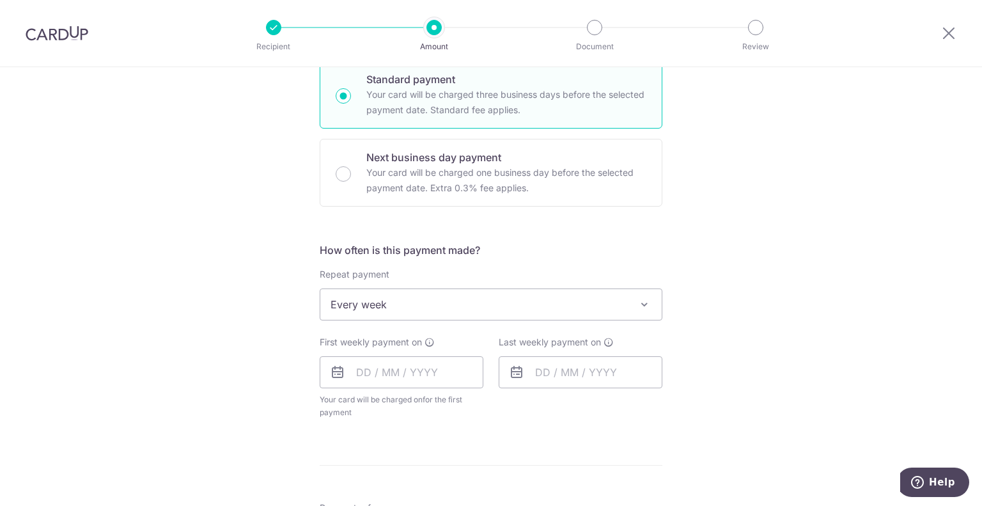
click at [666, 328] on div "Tell us more about your payment Enter payment amount SGD Select Card Select opt…" at bounding box center [491, 375] width 982 height 1255
click at [419, 373] on input "text" at bounding box center [402, 372] width 164 height 32
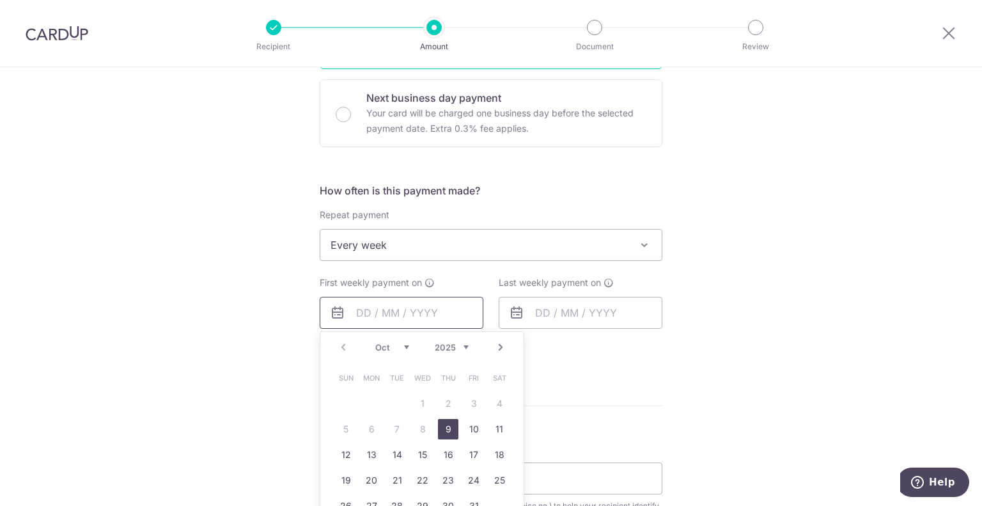
scroll to position [384, 0]
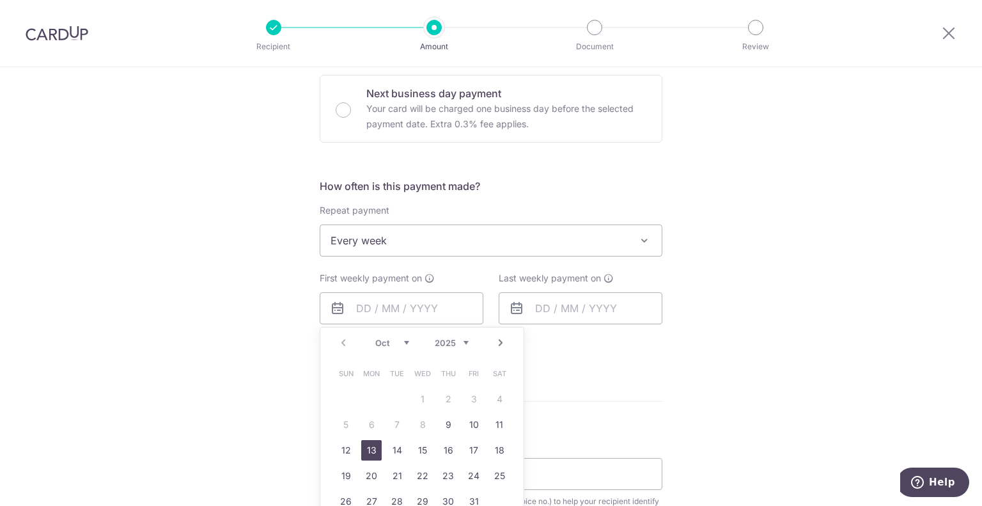
click at [368, 451] on link "13" at bounding box center [371, 450] width 20 height 20
type input "[DATE]"
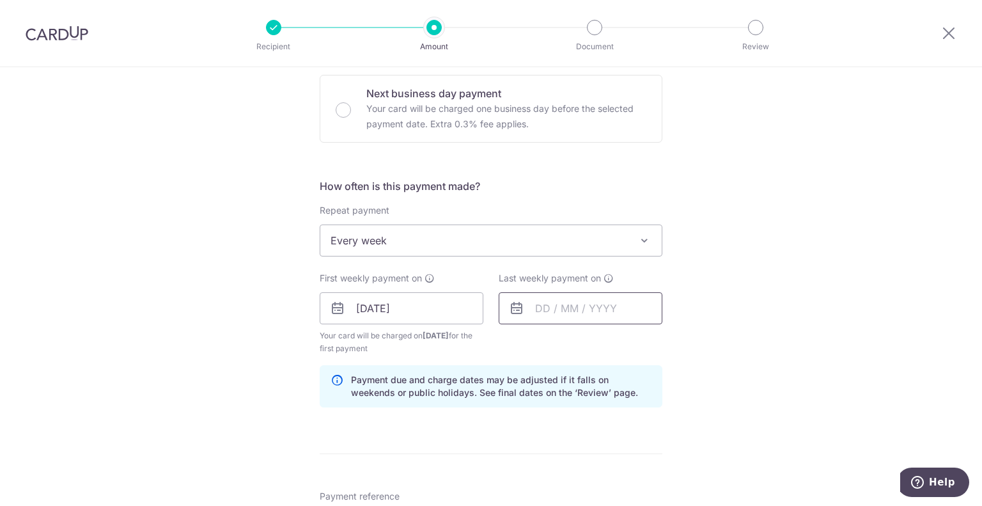
click at [608, 309] on input "text" at bounding box center [581, 308] width 164 height 32
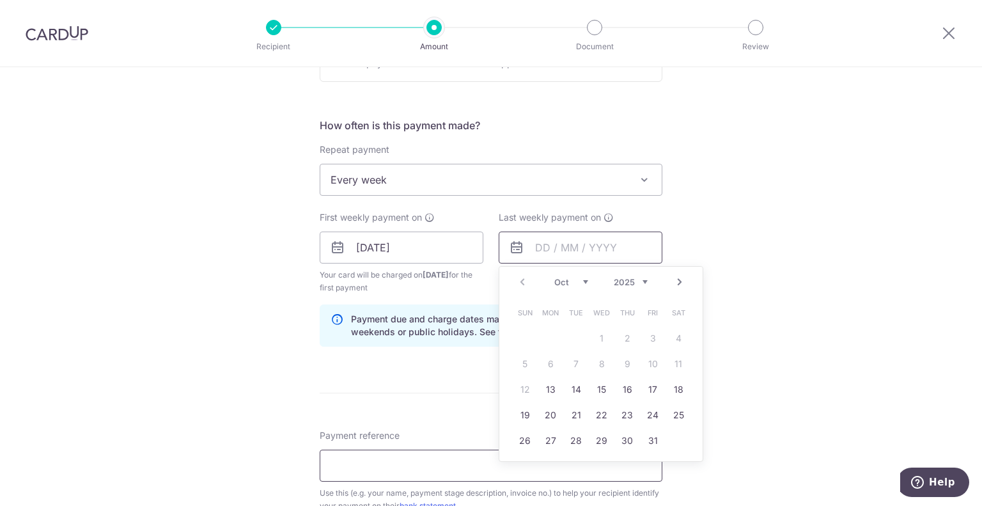
scroll to position [447, 0]
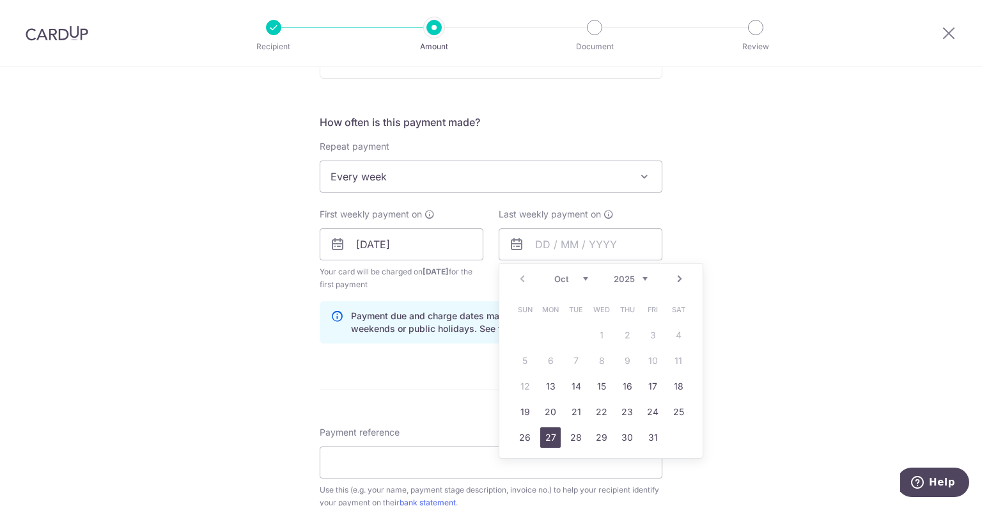
click at [546, 439] on link "27" at bounding box center [550, 437] width 20 height 20
type input "[DATE]"
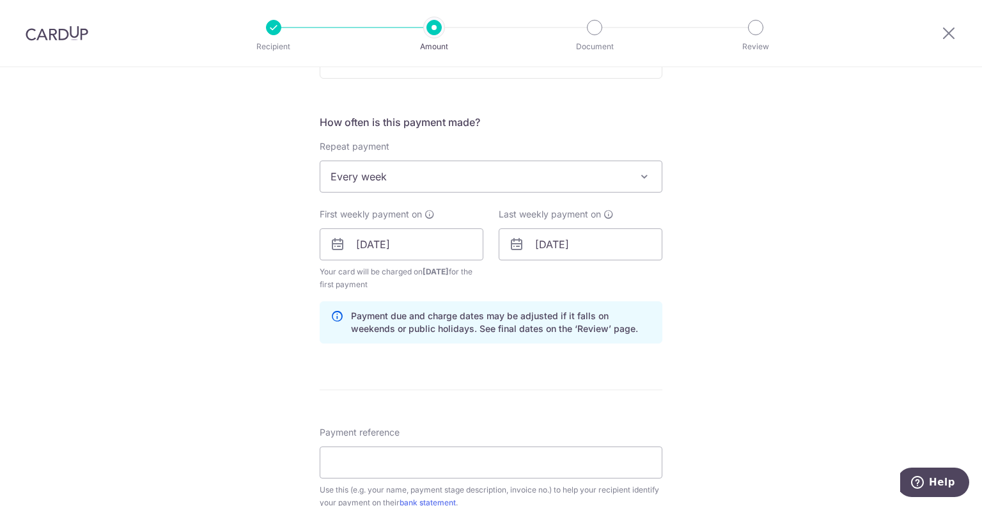
click at [750, 286] on div "Tell us more about your payment Enter payment amount SGD Select Card Select opt…" at bounding box center [491, 273] width 982 height 1307
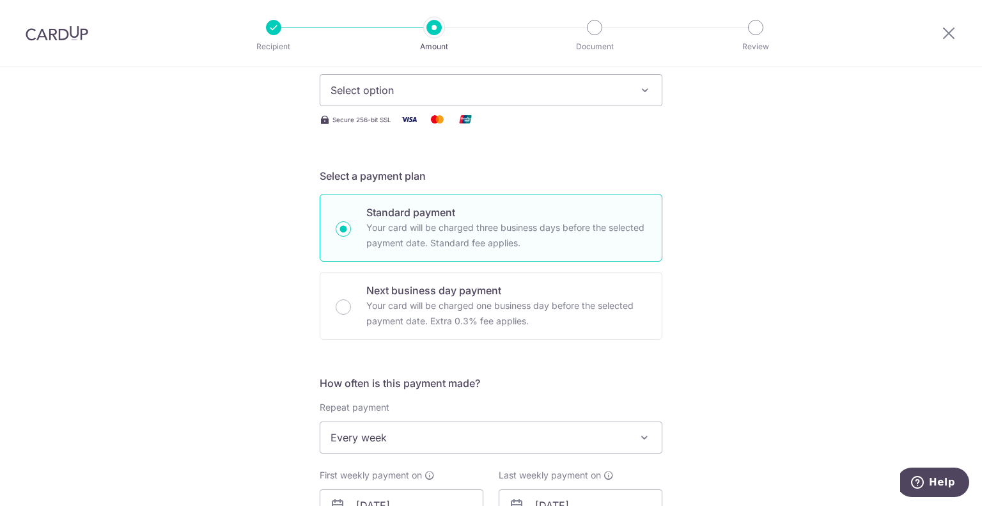
scroll to position [36, 0]
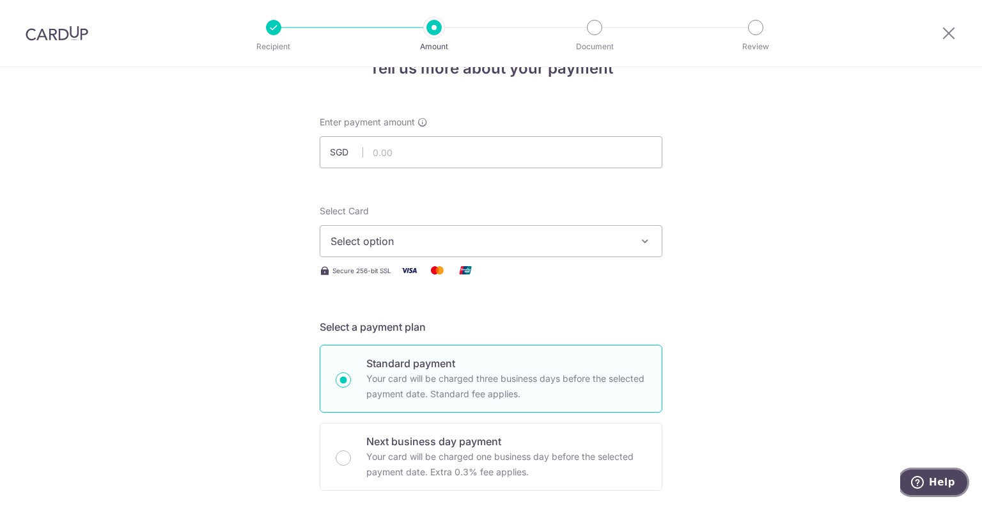
click at [924, 476] on icon "Help" at bounding box center [917, 482] width 13 height 13
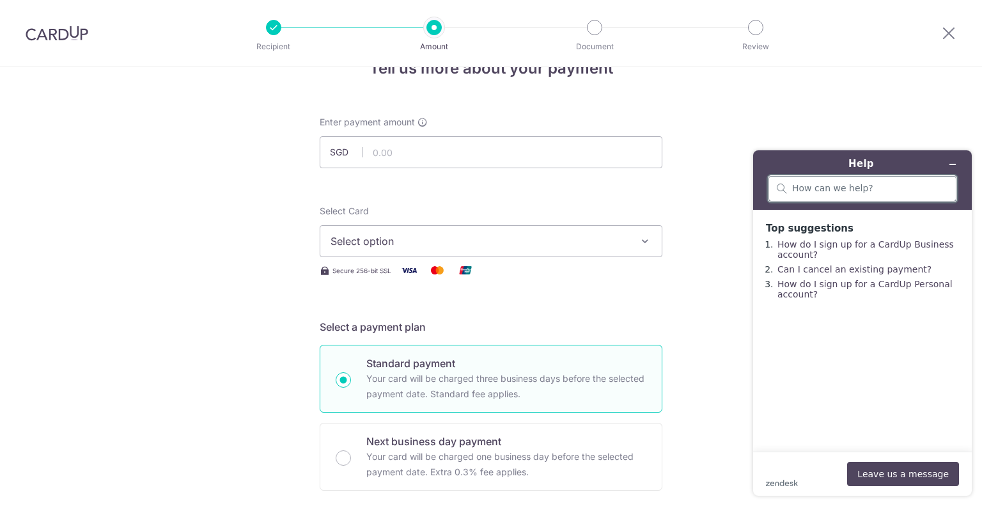
click at [869, 185] on input "search" at bounding box center [870, 189] width 156 height 12
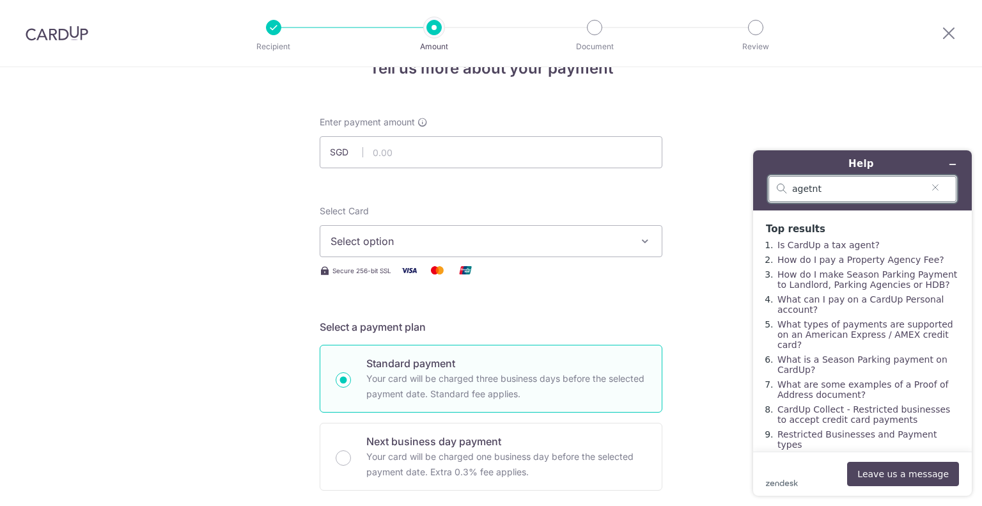
click at [855, 185] on input "agetnt" at bounding box center [857, 189] width 130 height 12
type input "agent"
click at [917, 473] on button "Leave us a message" at bounding box center [903, 473] width 112 height 24
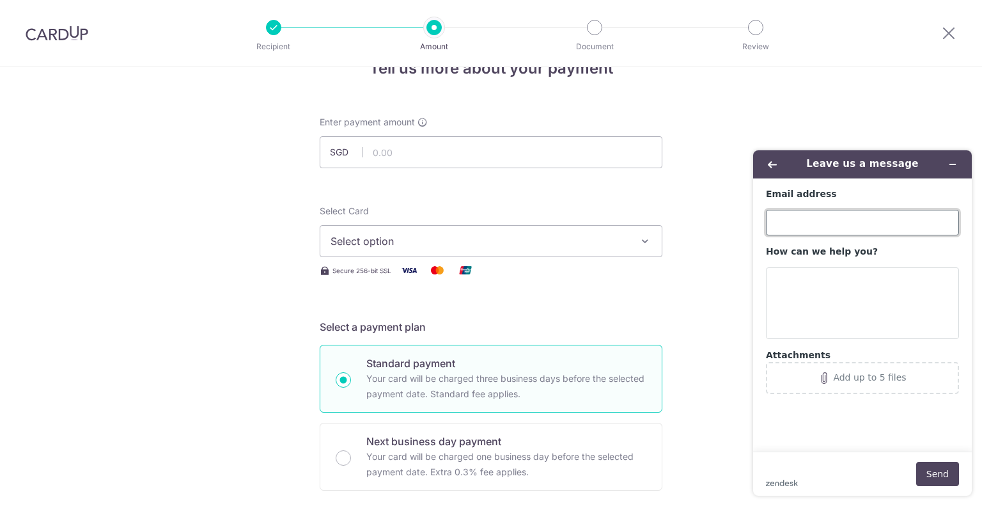
click at [860, 212] on input "Email address" at bounding box center [862, 223] width 193 height 26
type input "[EMAIL_ADDRESS][DOMAIN_NAME]"
click at [838, 298] on textarea "How can we help you?" at bounding box center [862, 303] width 193 height 72
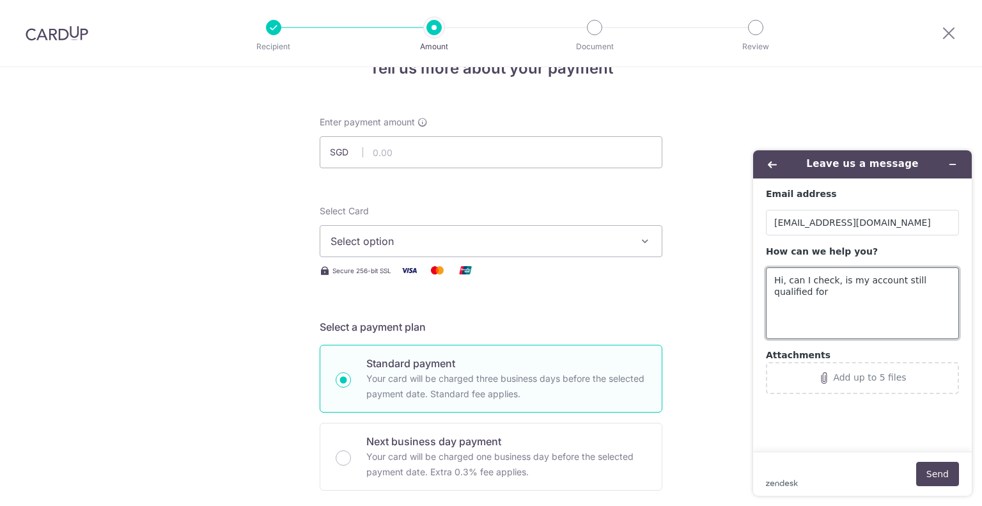
paste textarea "Home Bundle Recurring promo code 3HOME25R"
click at [870, 300] on textarea "Hi, can I check, is my account still qualified for Home Bundle Recurring promo …" at bounding box center [862, 303] width 193 height 72
click at [878, 302] on textarea "Hi, can I check, is my account still qualified for Home Bundle Recurring promo …" at bounding box center [862, 303] width 193 height 72
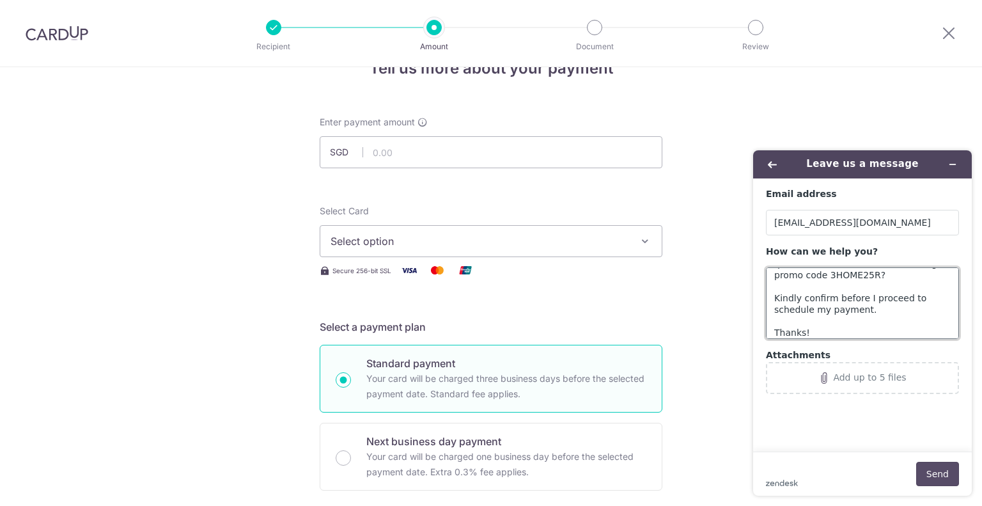
type textarea "Hi, can I check, is my account still qualified for Home Bundle Recurring promo …"
click at [952, 478] on button "Send" at bounding box center [937, 473] width 43 height 24
